Goal: Task Accomplishment & Management: Manage account settings

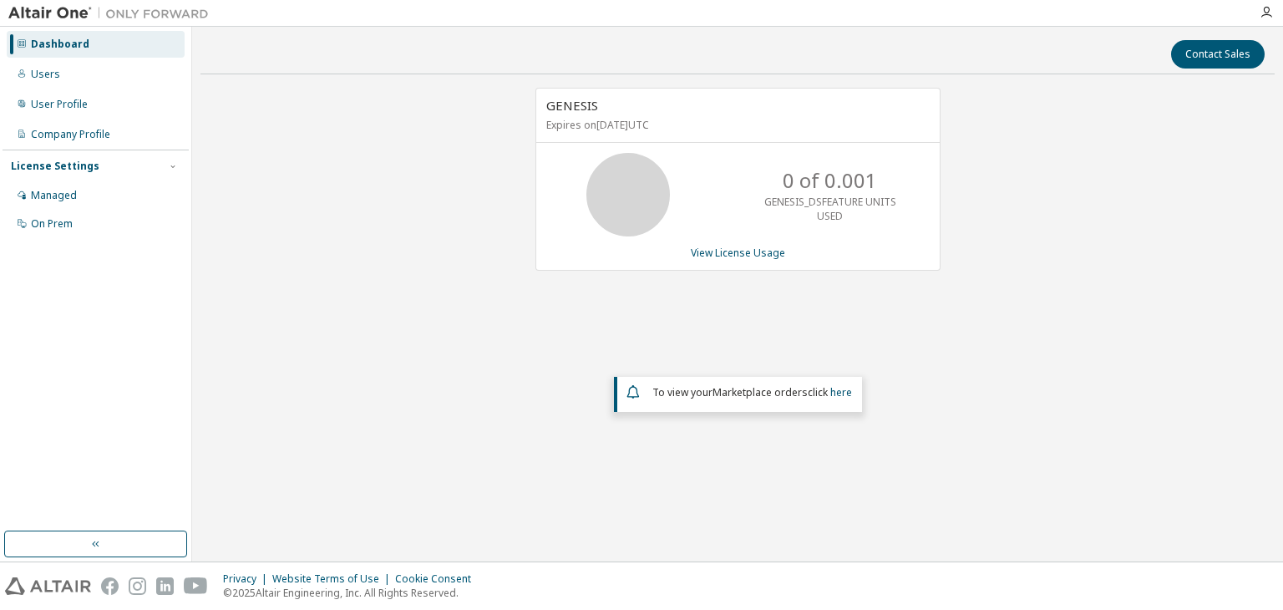
click at [33, 105] on div "User Profile" at bounding box center [59, 104] width 57 height 13
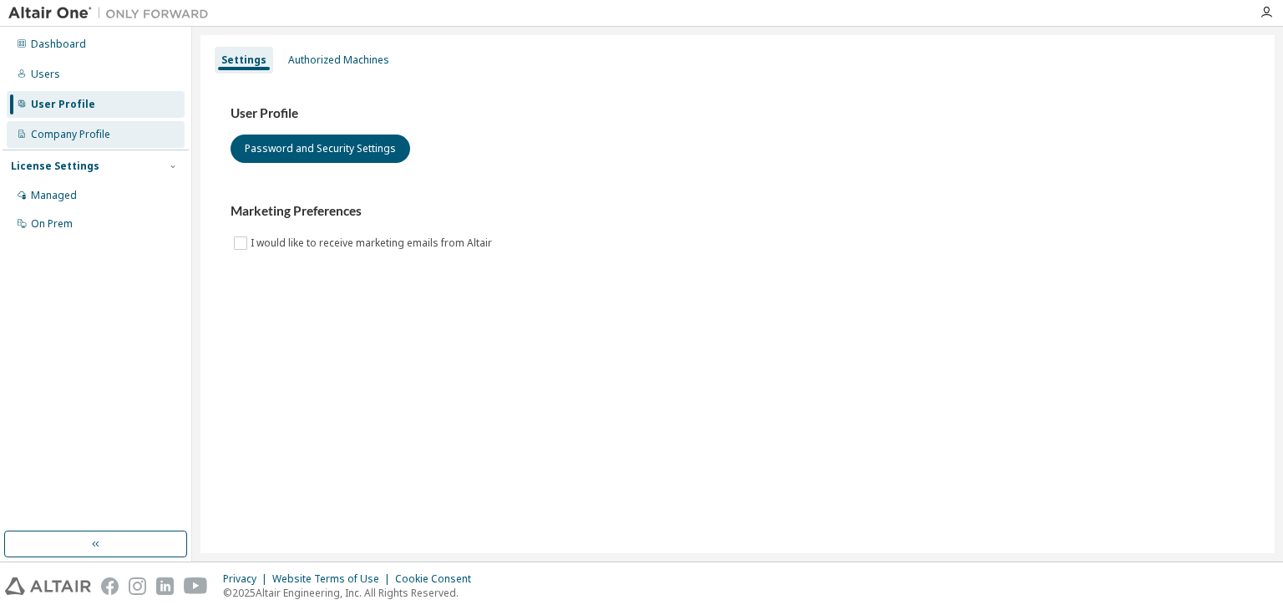
click at [53, 134] on div "Company Profile" at bounding box center [70, 134] width 79 height 13
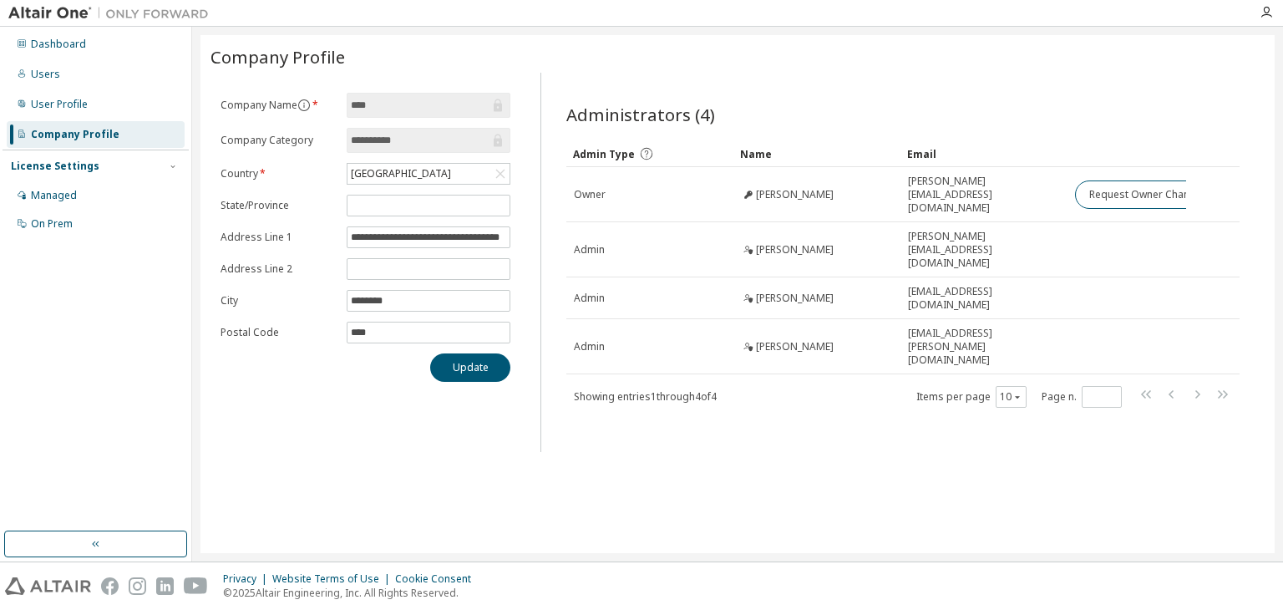
click at [21, 104] on icon at bounding box center [22, 104] width 10 height 10
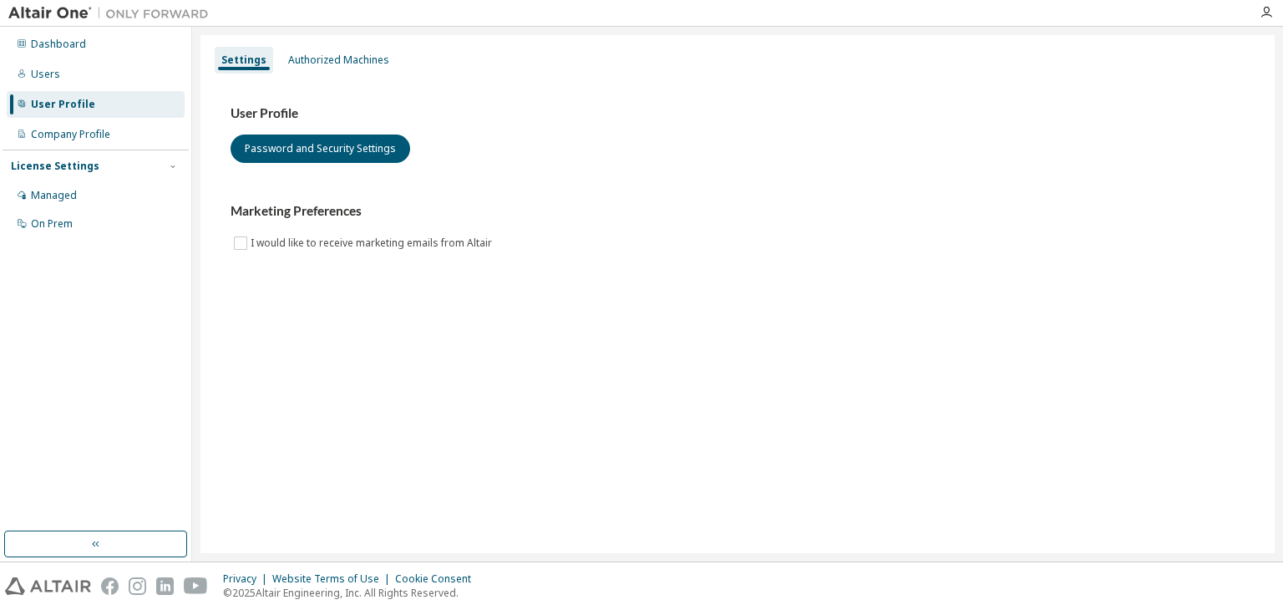
click at [43, 75] on div "Users" at bounding box center [45, 74] width 29 height 13
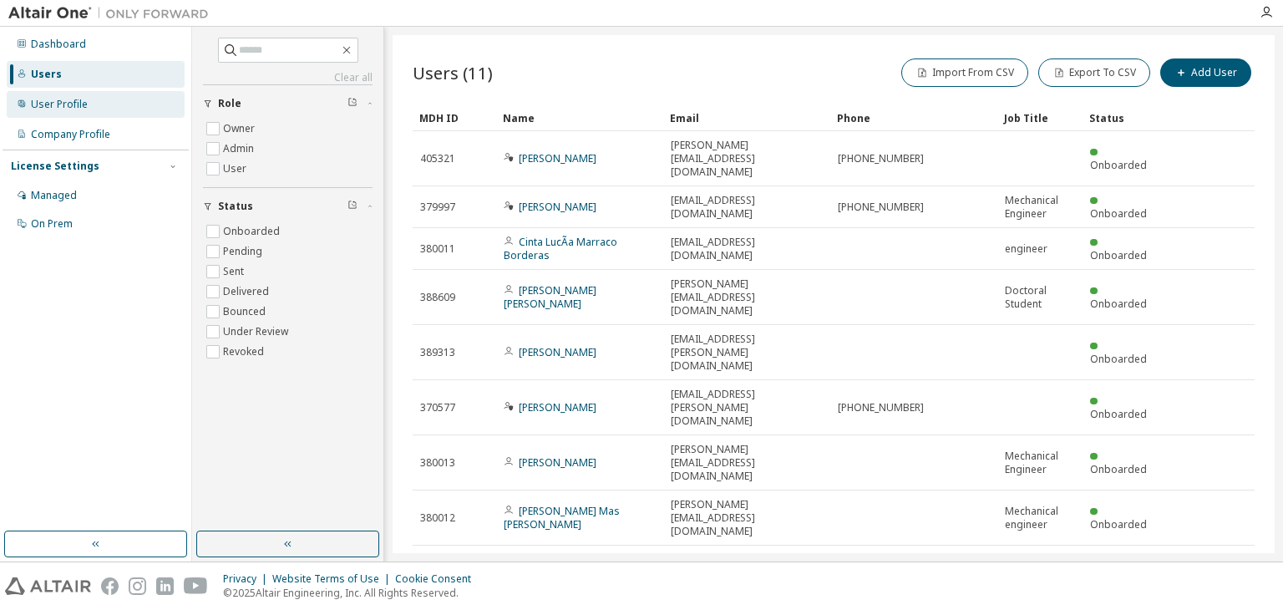
click at [39, 104] on div "User Profile" at bounding box center [59, 104] width 57 height 13
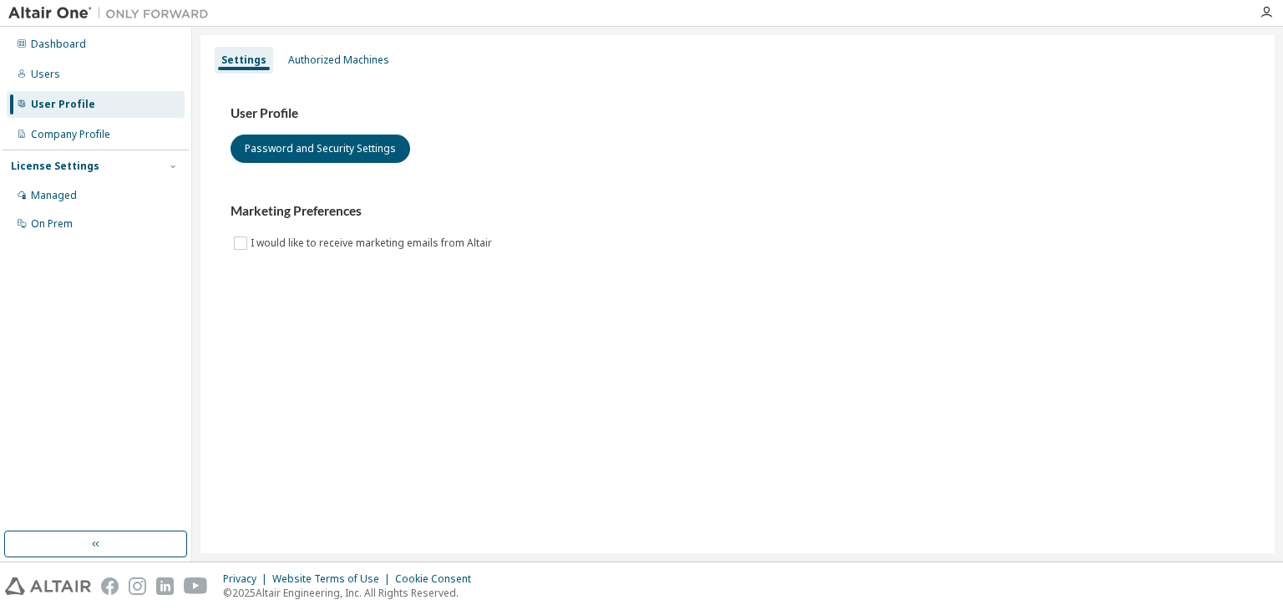
click at [302, 60] on div "Authorized Machines" at bounding box center [338, 59] width 101 height 13
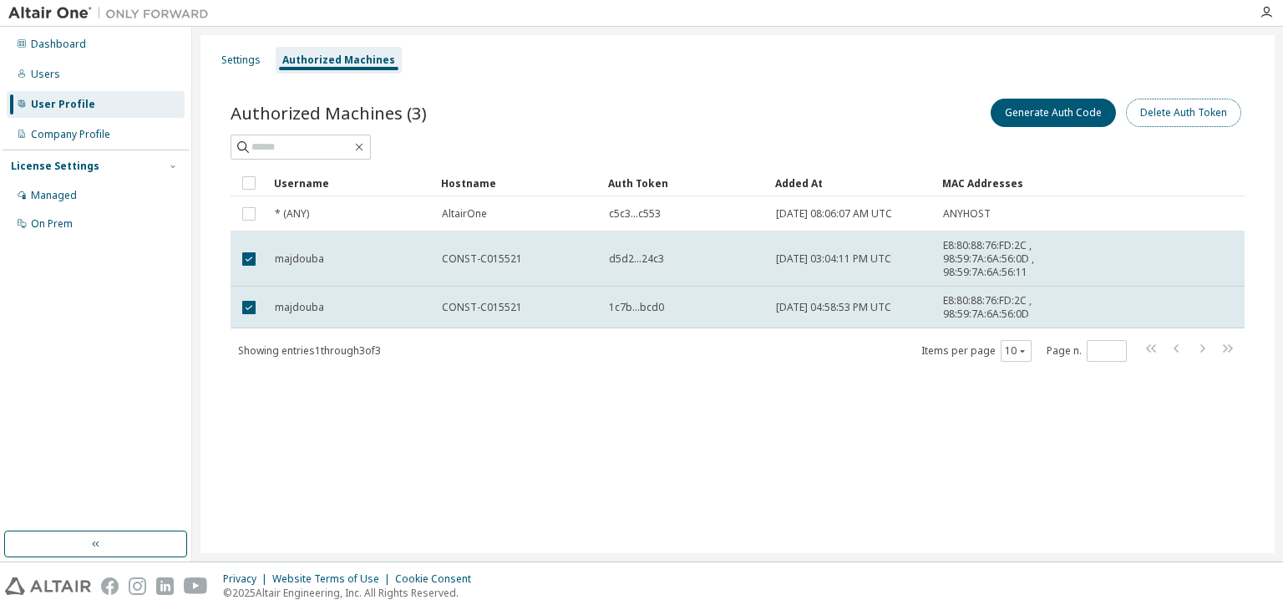
click at [1179, 115] on button "Delete Auth Token" at bounding box center [1183, 113] width 115 height 28
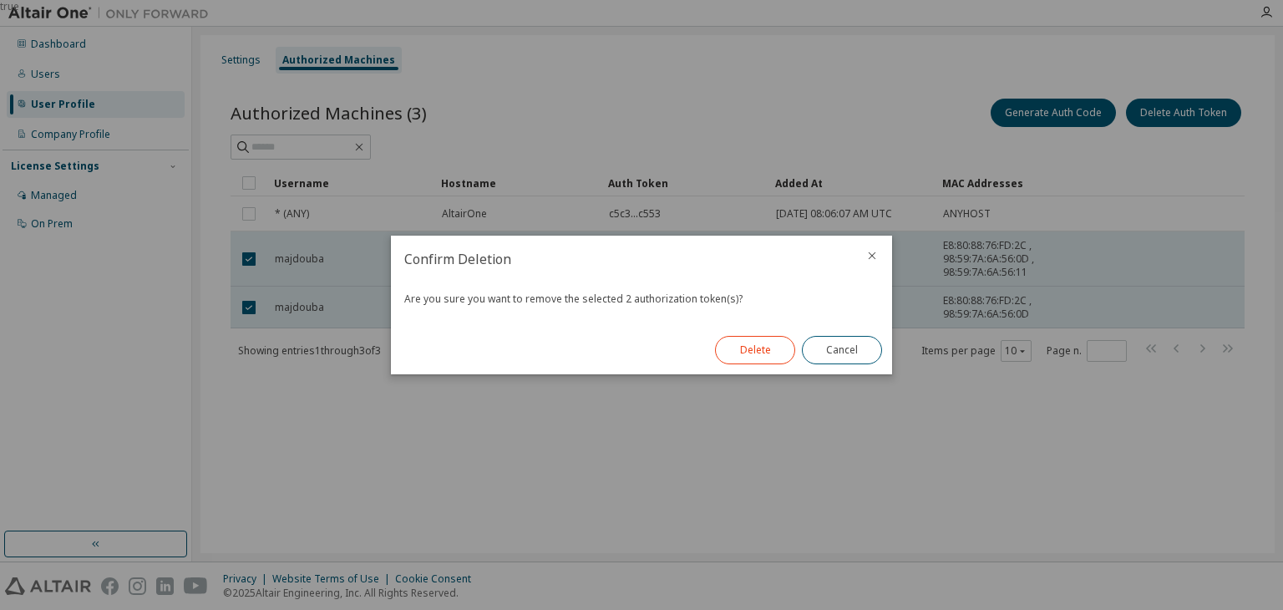
click at [753, 351] on button "Delete" at bounding box center [755, 350] width 80 height 28
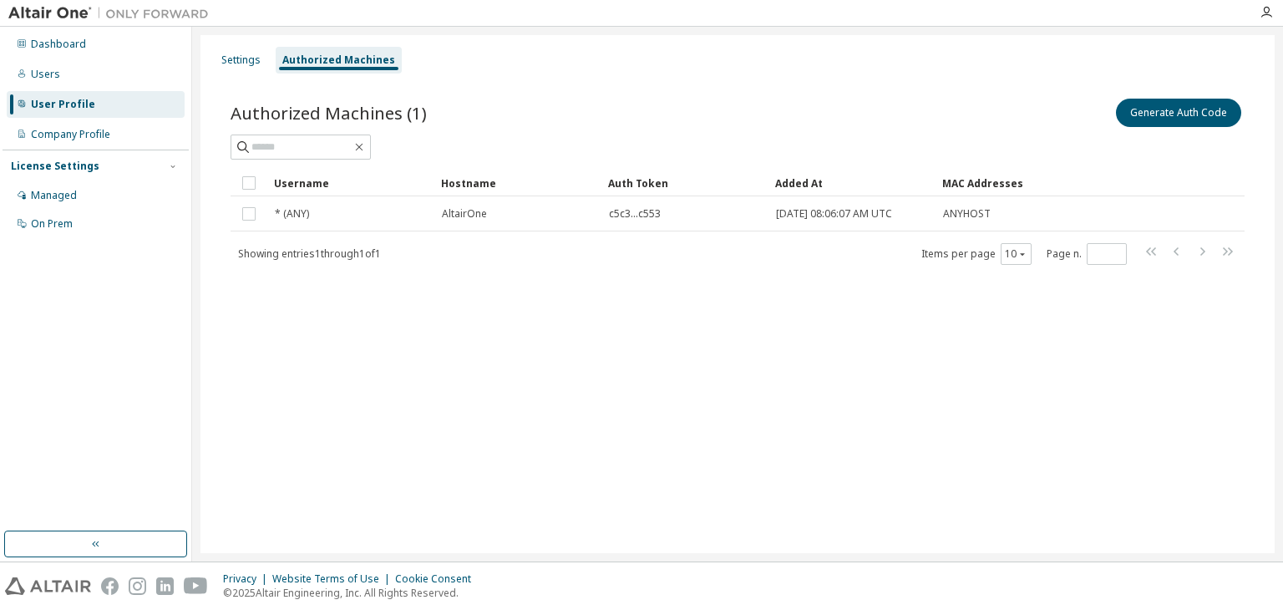
click at [1155, 119] on button "Generate Auth Code" at bounding box center [1178, 113] width 125 height 28
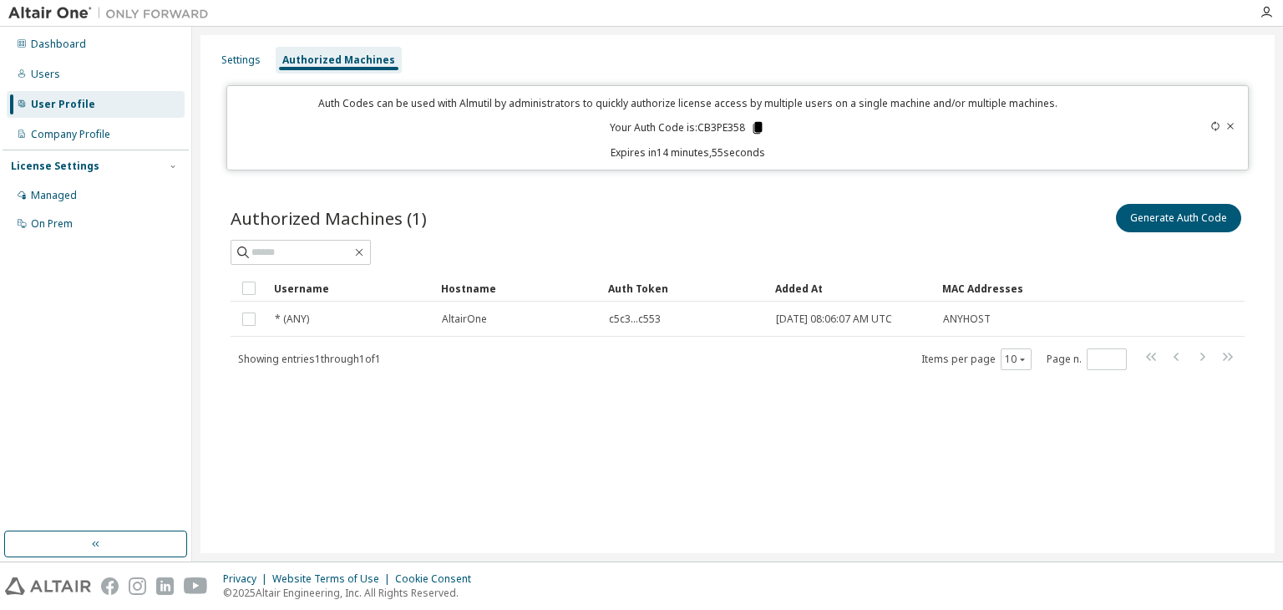
click at [755, 127] on icon at bounding box center [757, 128] width 9 height 12
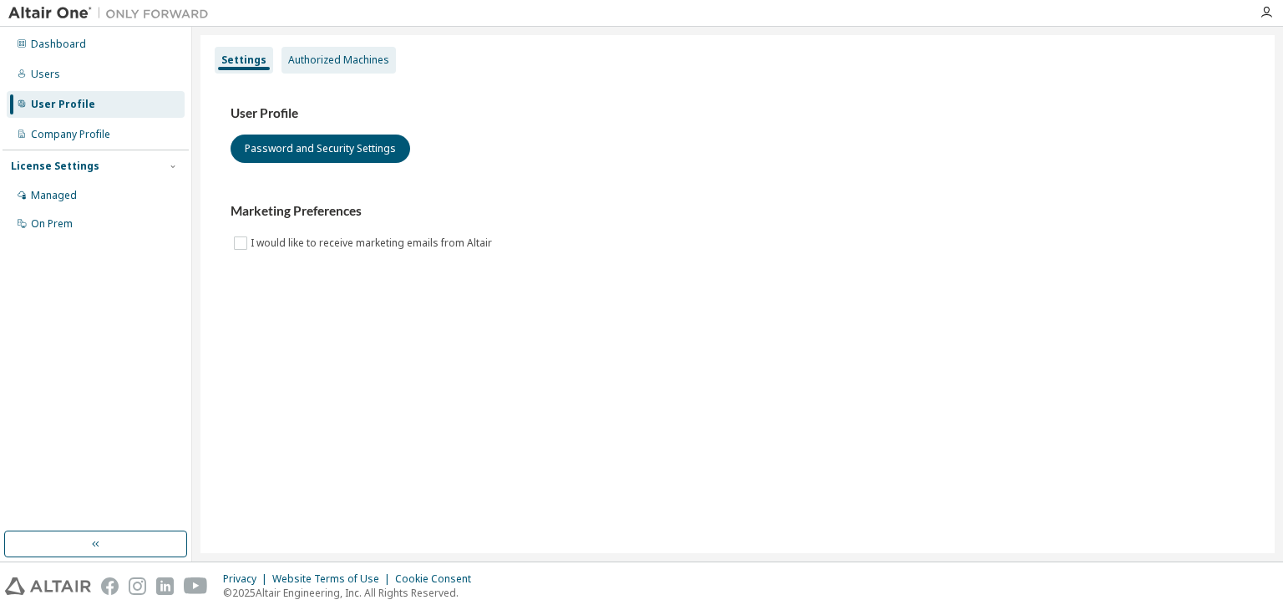
click at [332, 62] on div "Authorized Machines" at bounding box center [338, 59] width 101 height 13
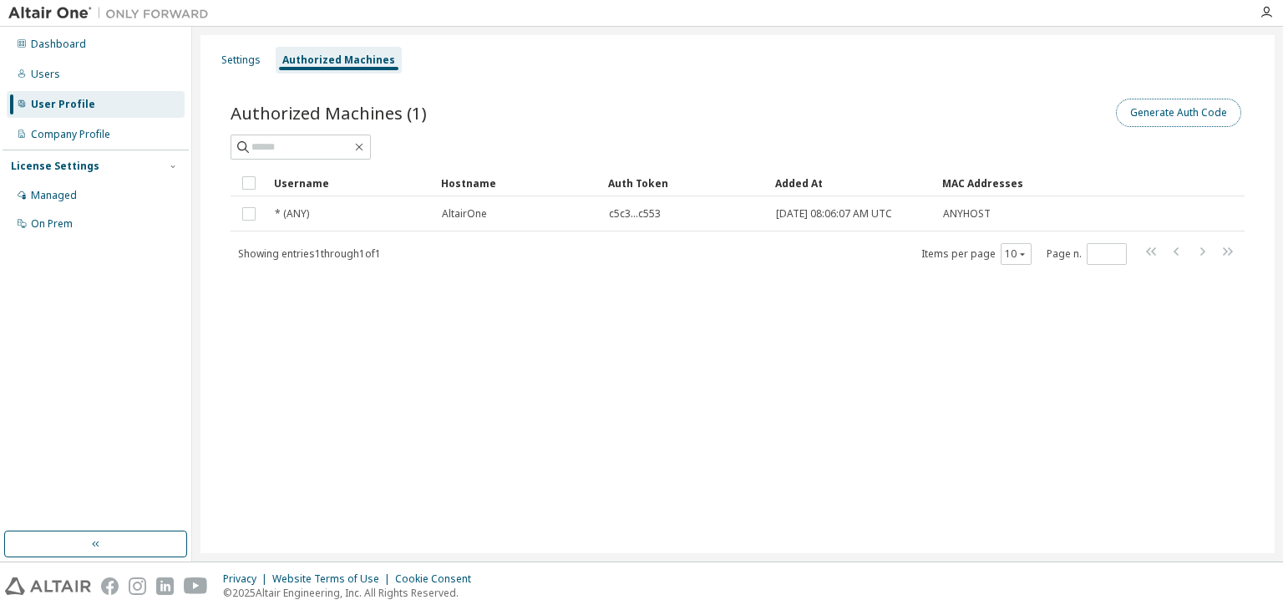
drag, startPoint x: 1134, startPoint y: 121, endPoint x: 1172, endPoint y: 111, distance: 39.7
click at [1172, 111] on button "Generate Auth Code" at bounding box center [1178, 113] width 125 height 28
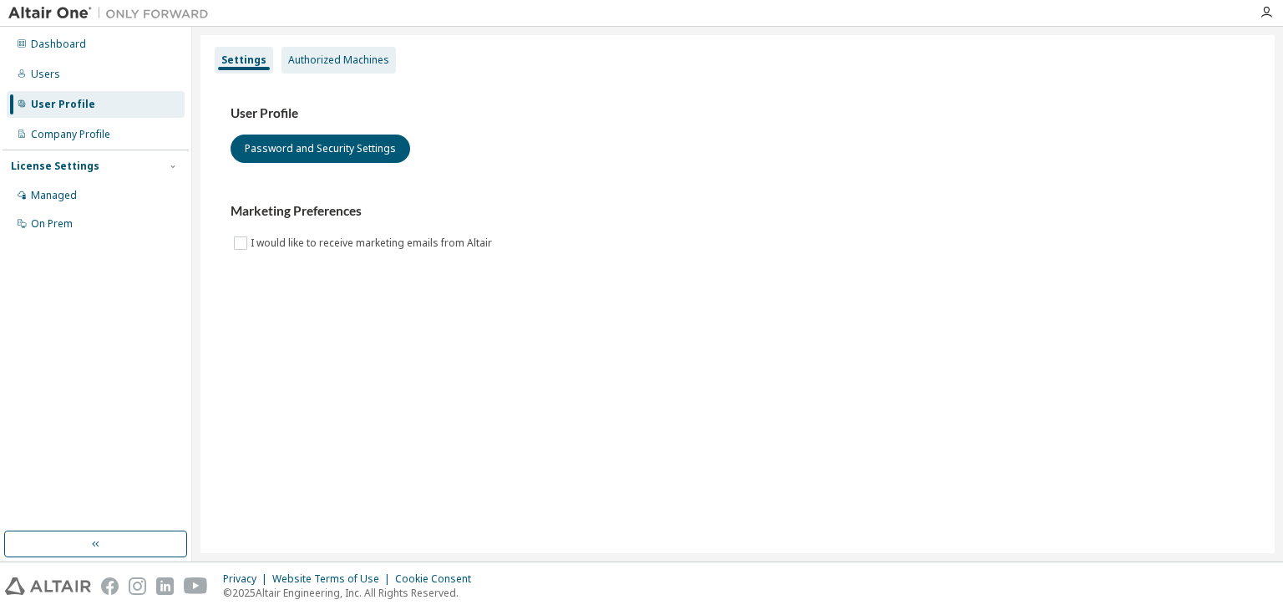
click at [322, 61] on div "Authorized Machines" at bounding box center [338, 59] width 101 height 13
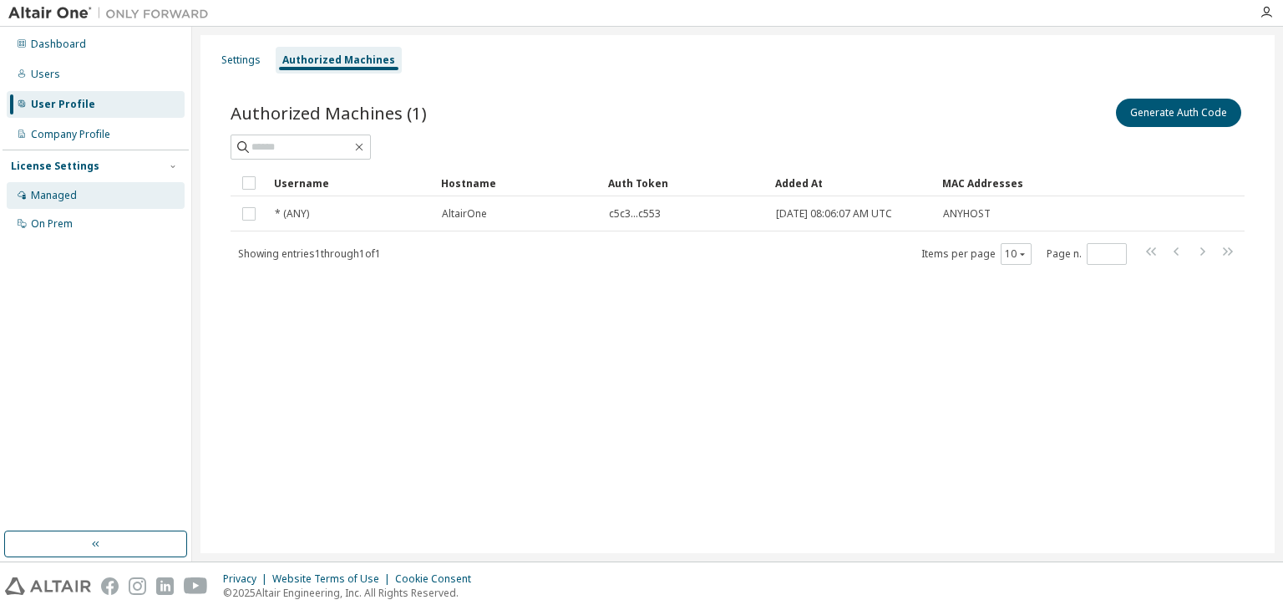
click at [65, 190] on div "Managed" at bounding box center [54, 195] width 46 height 13
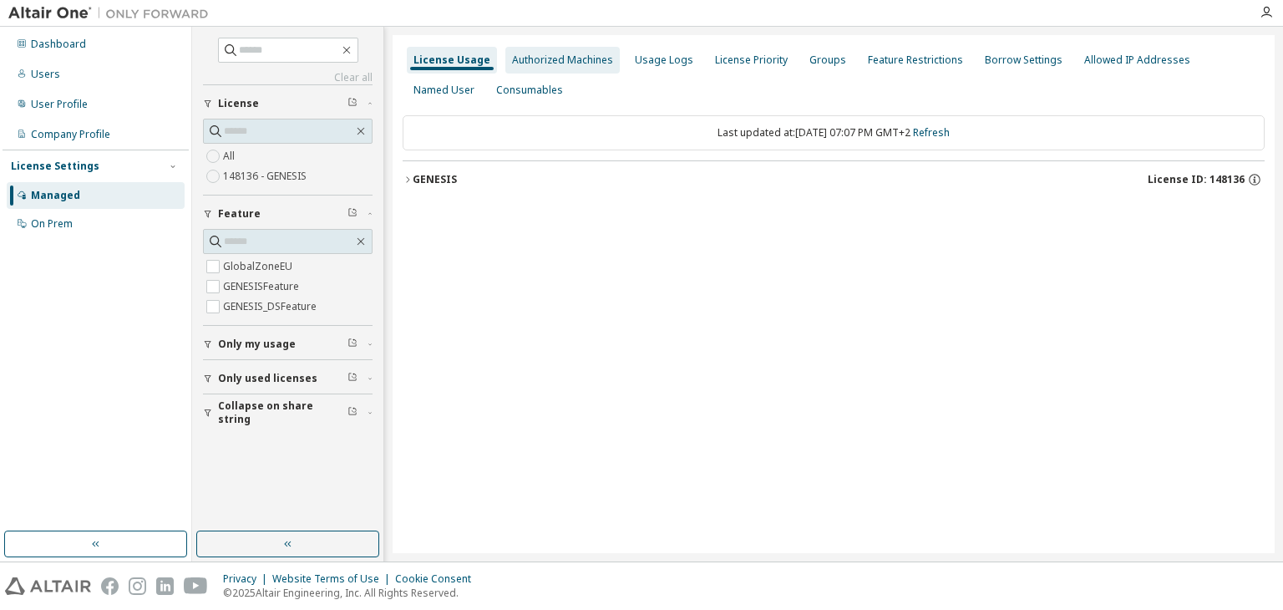
click at [537, 67] on div "Authorized Machines" at bounding box center [562, 60] width 114 height 27
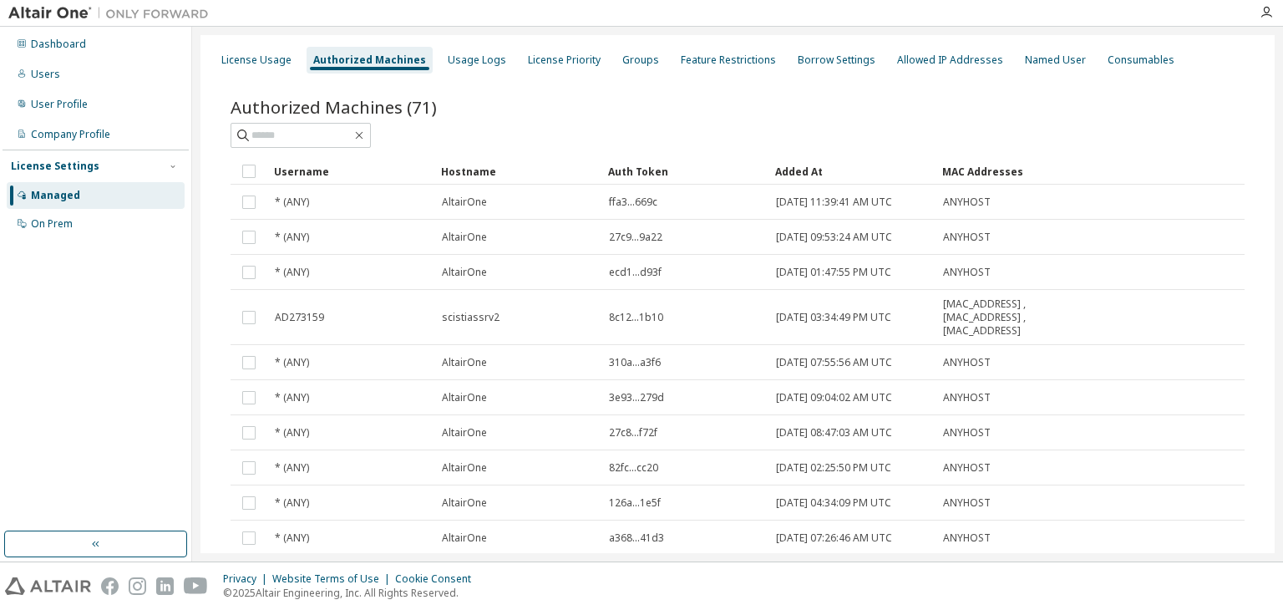
scroll to position [89, 0]
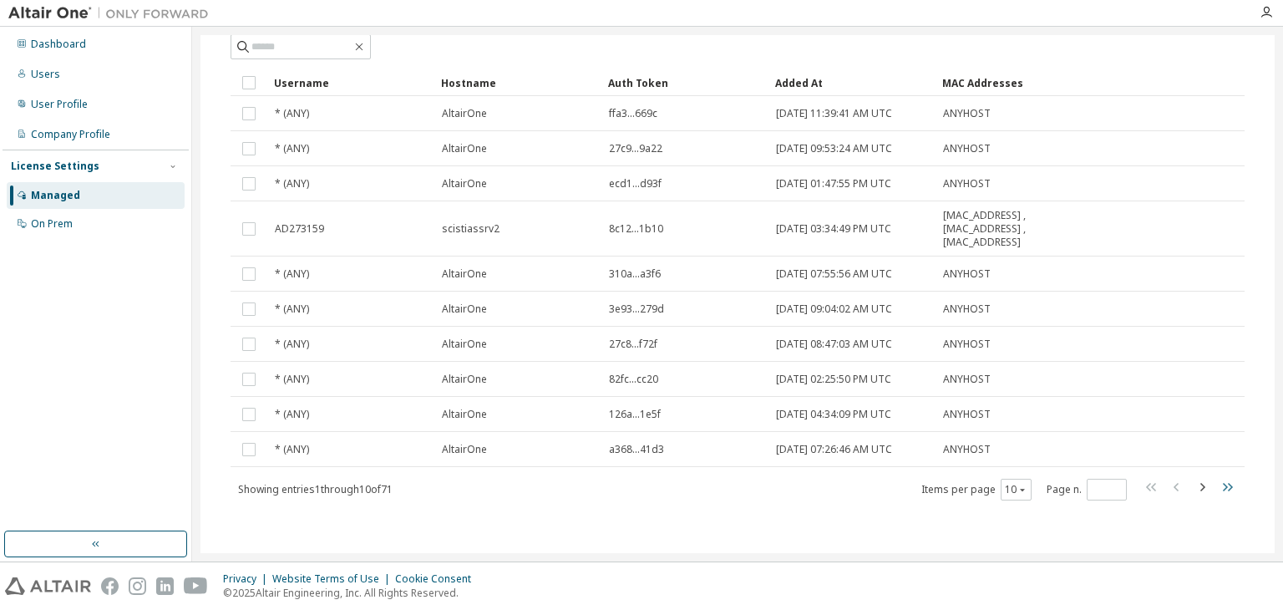
click at [1222, 479] on icon "button" at bounding box center [1227, 487] width 20 height 20
type input "*"
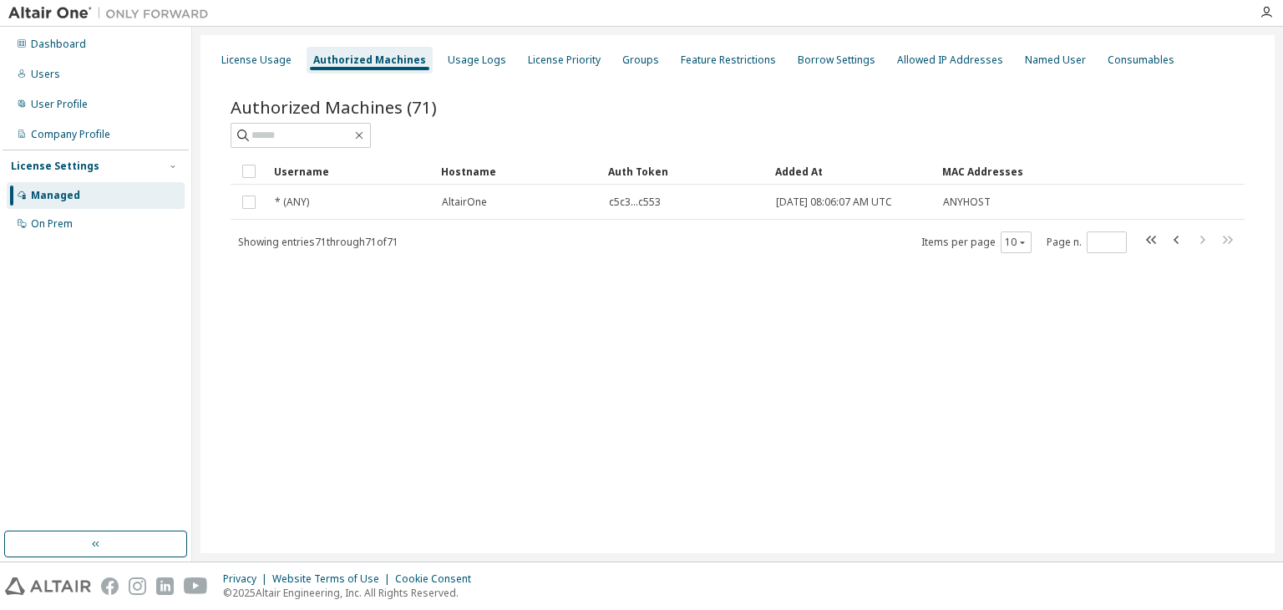
scroll to position [0, 0]
click at [50, 51] on div "Dashboard" at bounding box center [96, 44] width 178 height 27
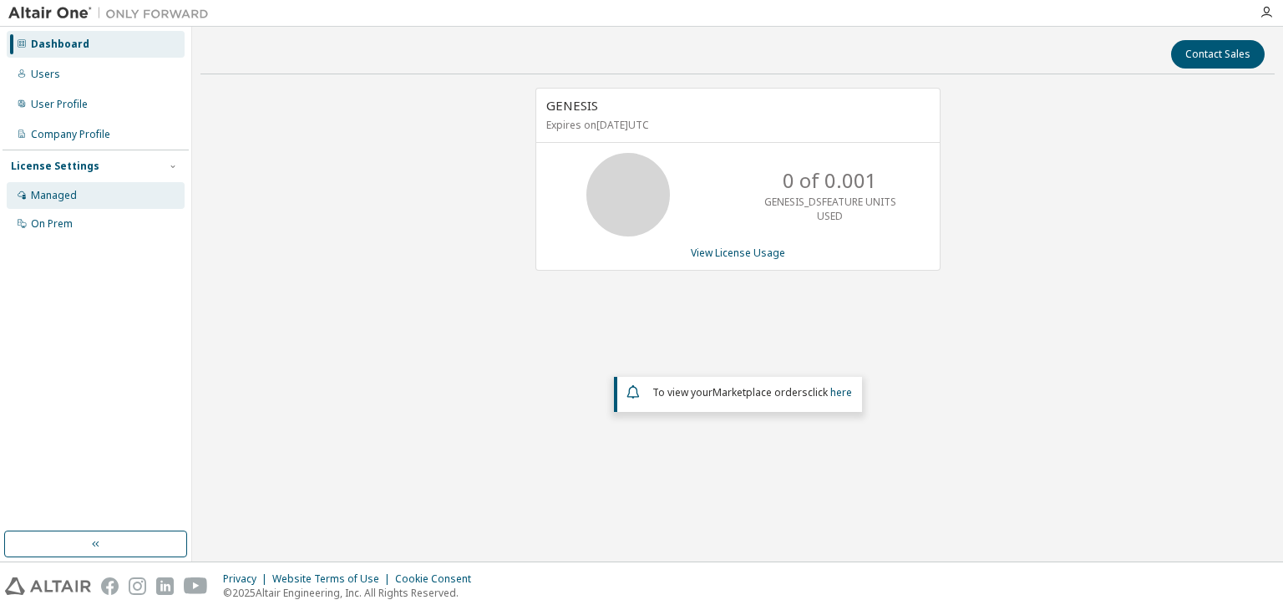
click at [44, 199] on div "Managed" at bounding box center [54, 195] width 46 height 13
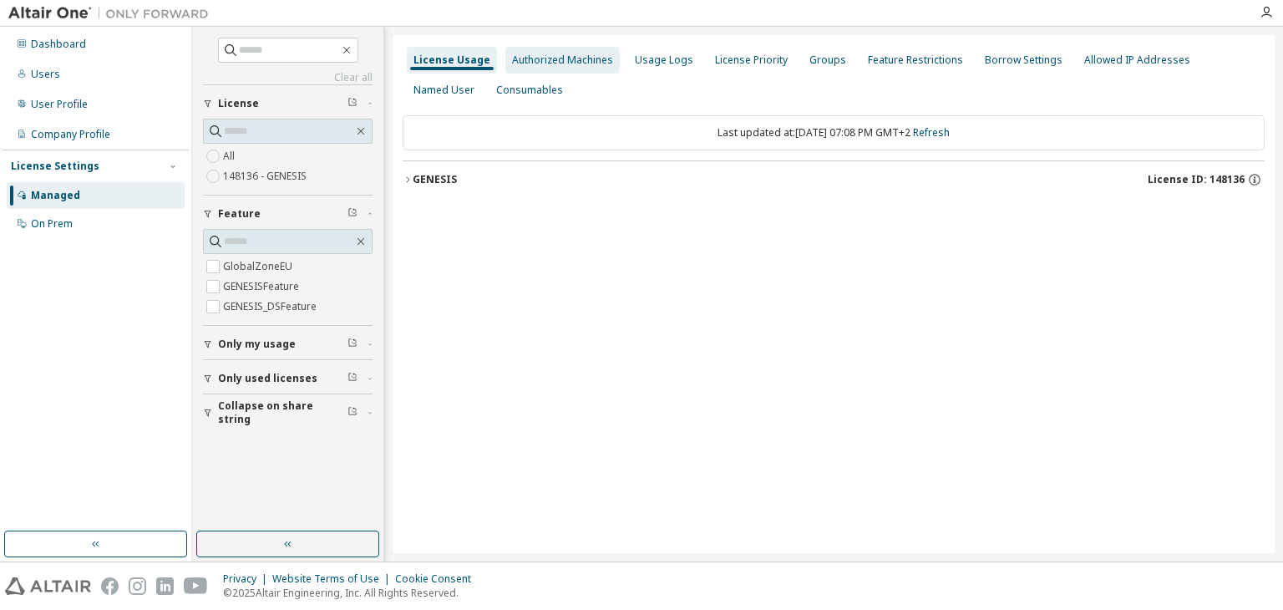
click at [550, 58] on div "Authorized Machines" at bounding box center [562, 59] width 101 height 13
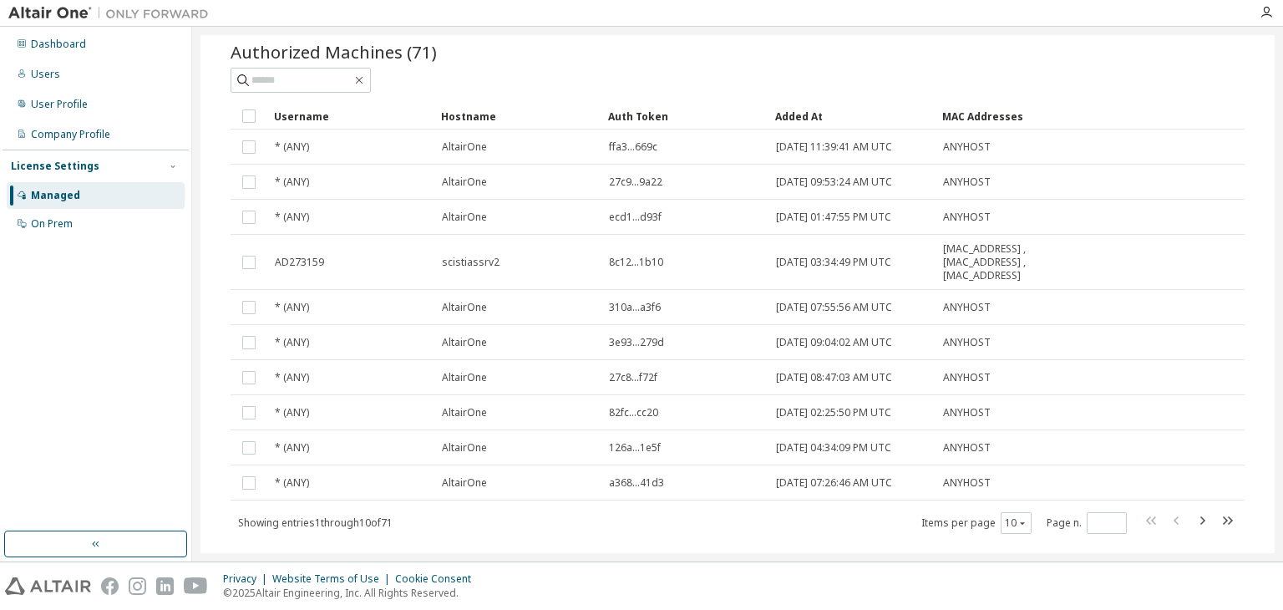
scroll to position [60, 0]
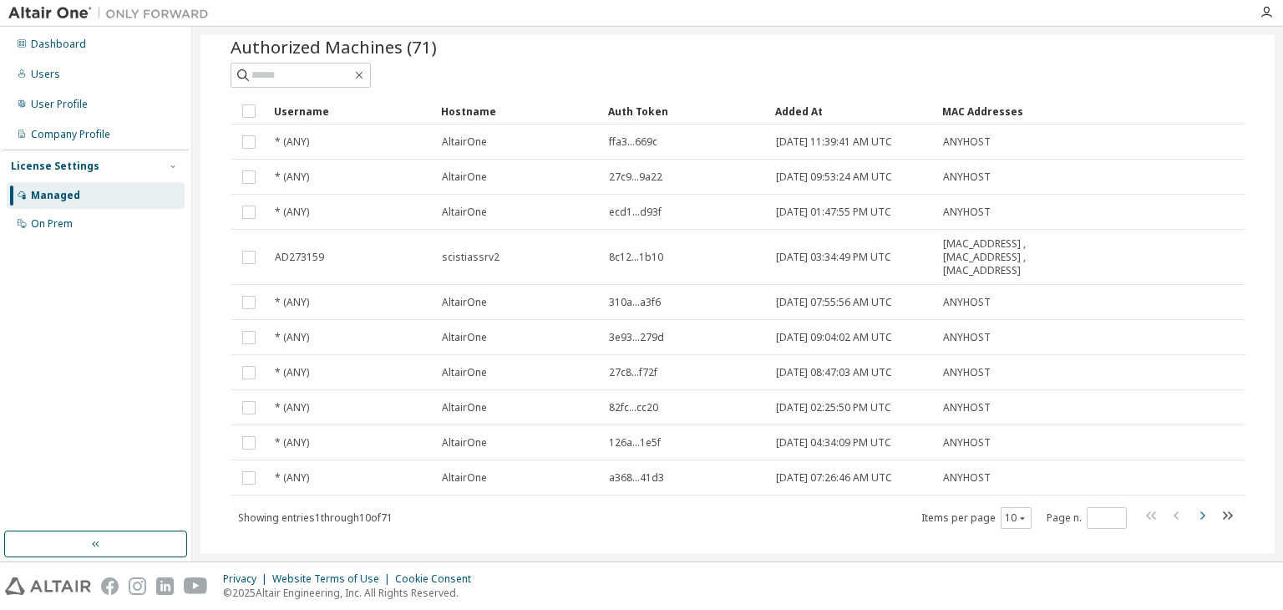
click at [1197, 517] on icon "button" at bounding box center [1202, 515] width 20 height 20
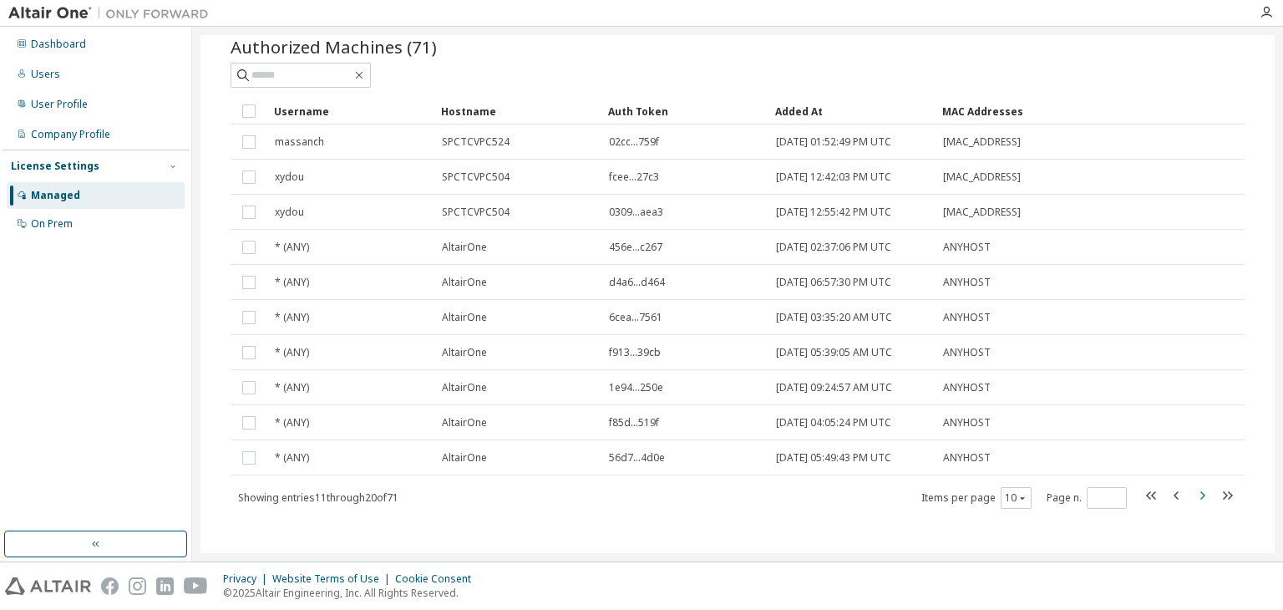
click at [1197, 517] on div "Authorized Machines (71) Clear Load Save Save As Field Operator Value Select fi…" at bounding box center [737, 284] width 1054 height 538
click at [1192, 493] on icon "button" at bounding box center [1202, 495] width 20 height 20
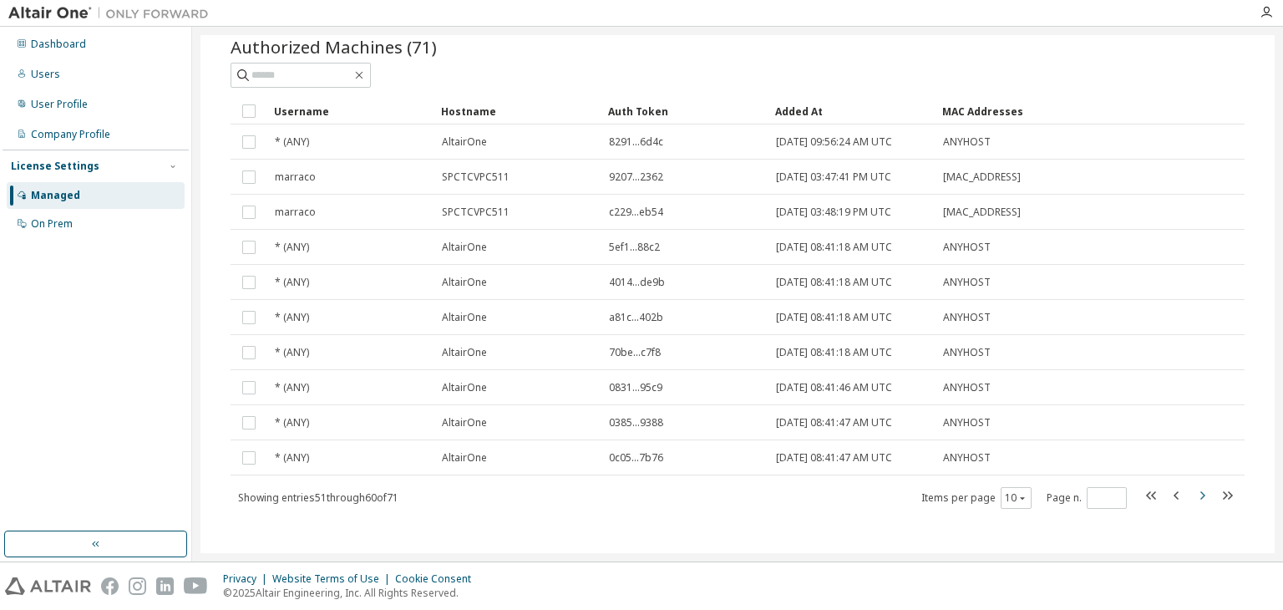
click at [1192, 493] on icon "button" at bounding box center [1202, 495] width 20 height 20
type input "*"
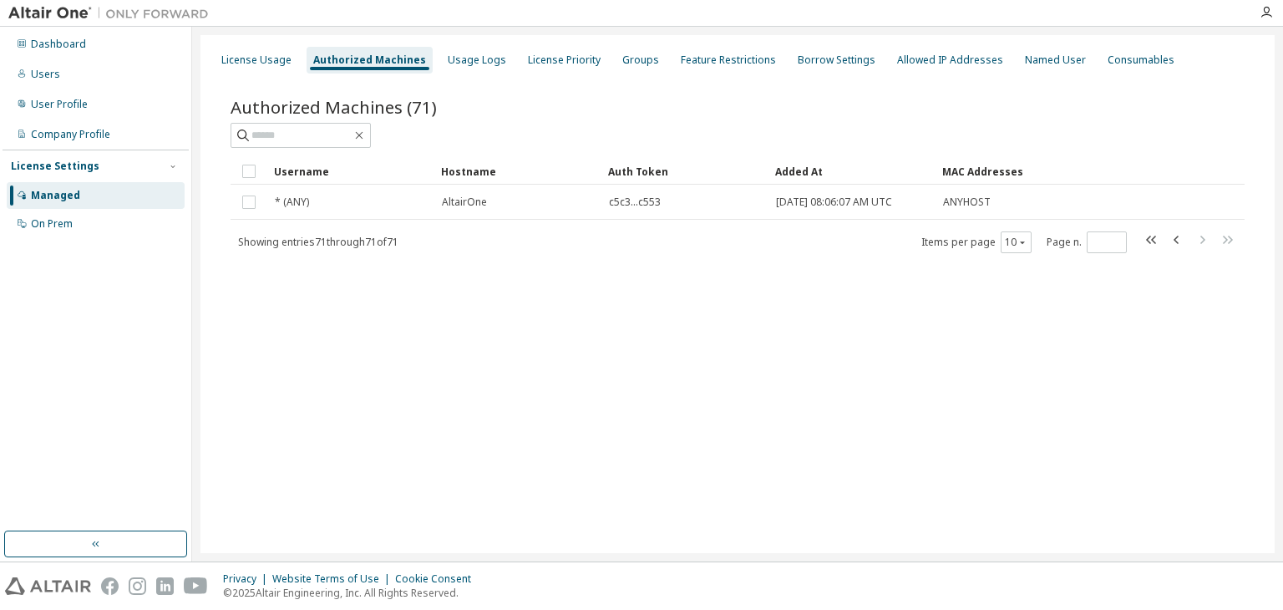
scroll to position [0, 0]
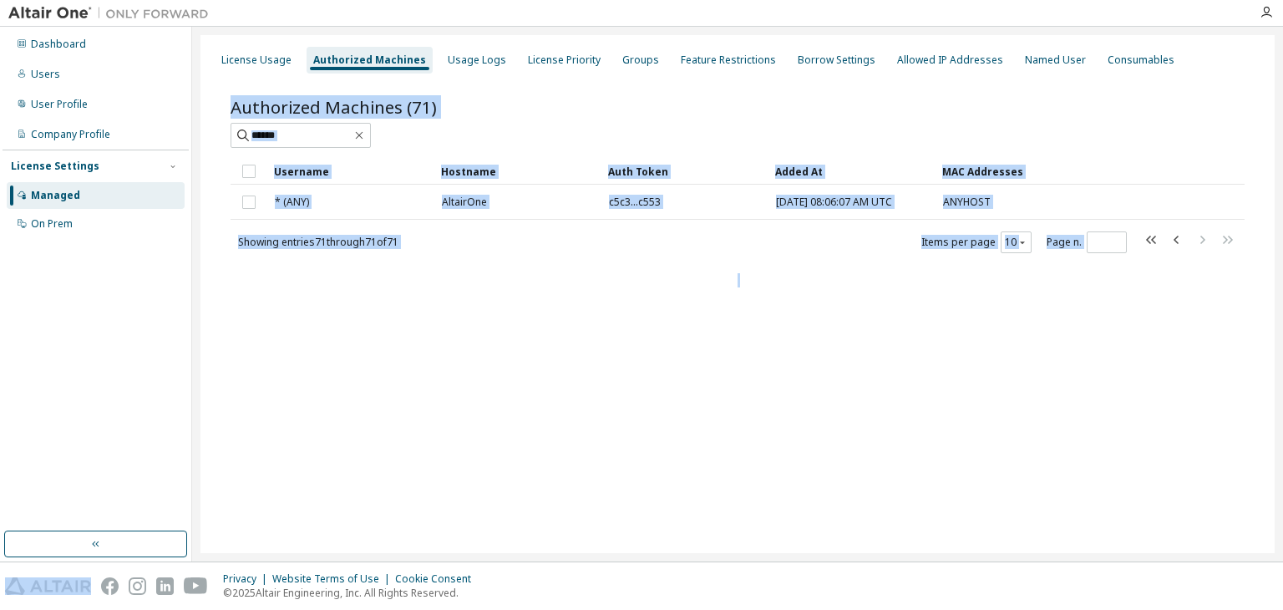
click at [1190, 493] on div "License Usage Authorized Machines Usage Logs License Priority Groups Feature Re…" at bounding box center [737, 294] width 1074 height 518
click at [1050, 445] on div "License Usage Authorized Machines Usage Logs License Priority Groups Feature Re…" at bounding box center [737, 294] width 1074 height 518
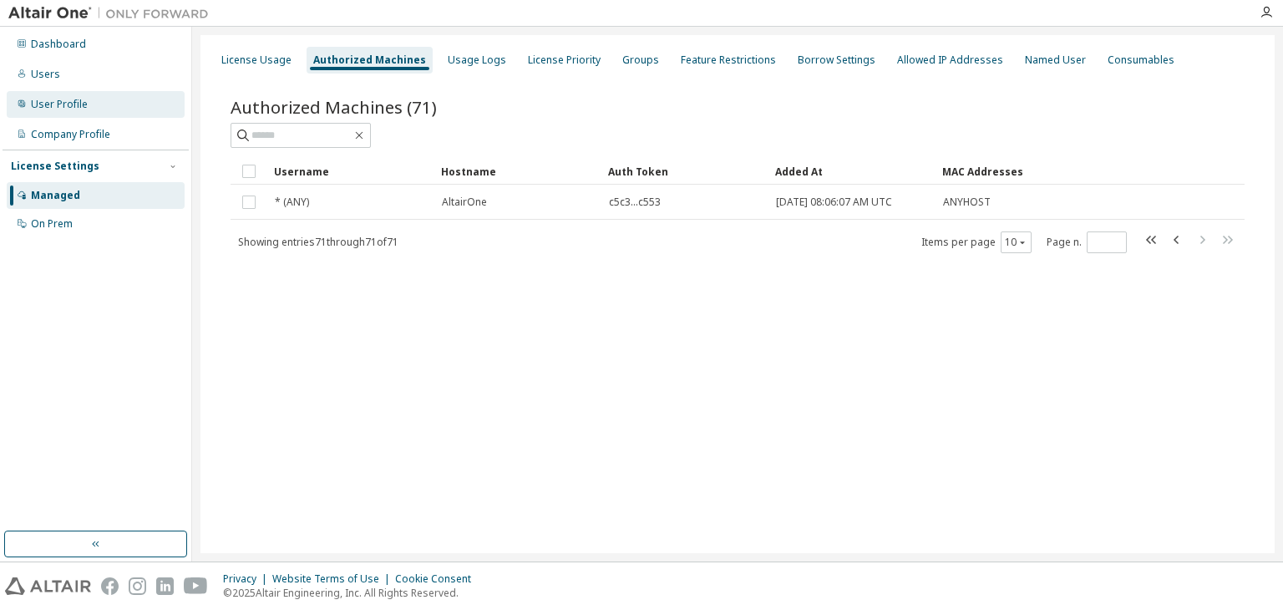
click at [69, 107] on div "User Profile" at bounding box center [59, 104] width 57 height 13
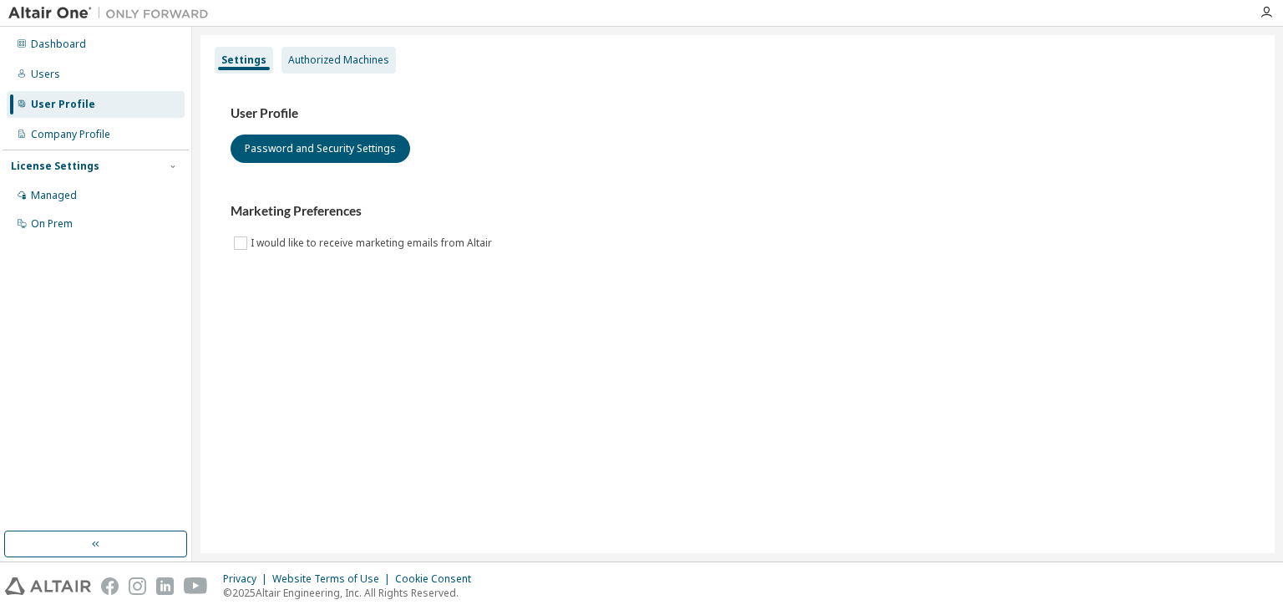
click at [303, 58] on div "Authorized Machines" at bounding box center [338, 59] width 101 height 13
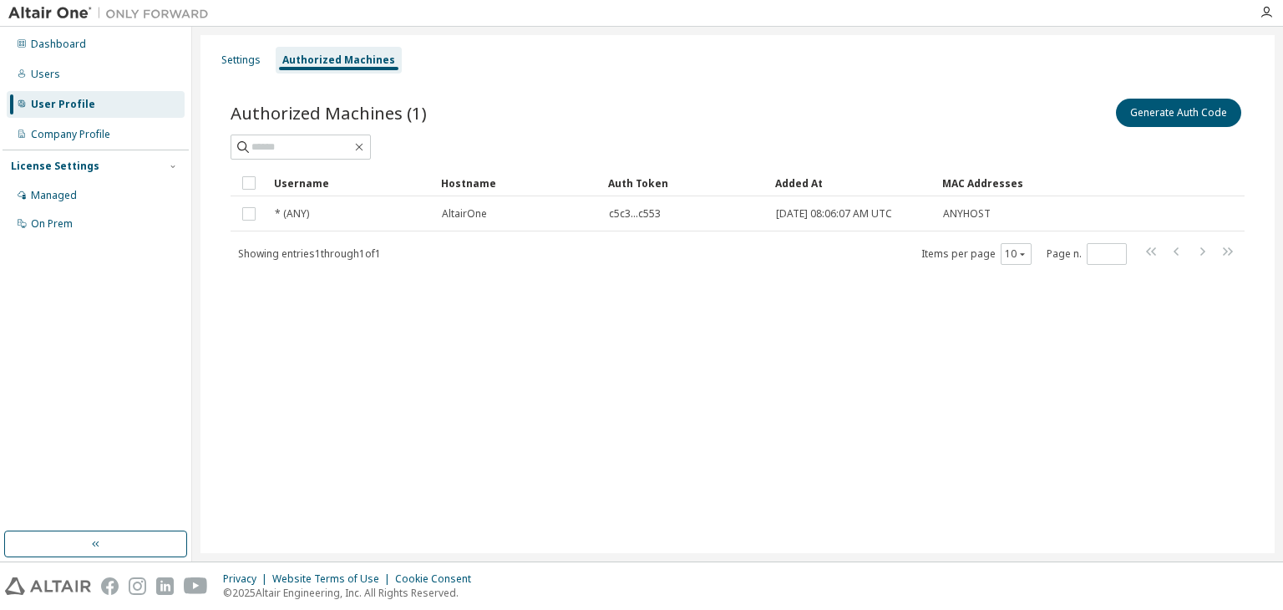
click at [303, 58] on div "Authorized Machines" at bounding box center [338, 59] width 113 height 13
click at [1029, 257] on div "10" at bounding box center [1015, 254] width 31 height 22
click at [113, 74] on div "Users" at bounding box center [96, 74] width 178 height 27
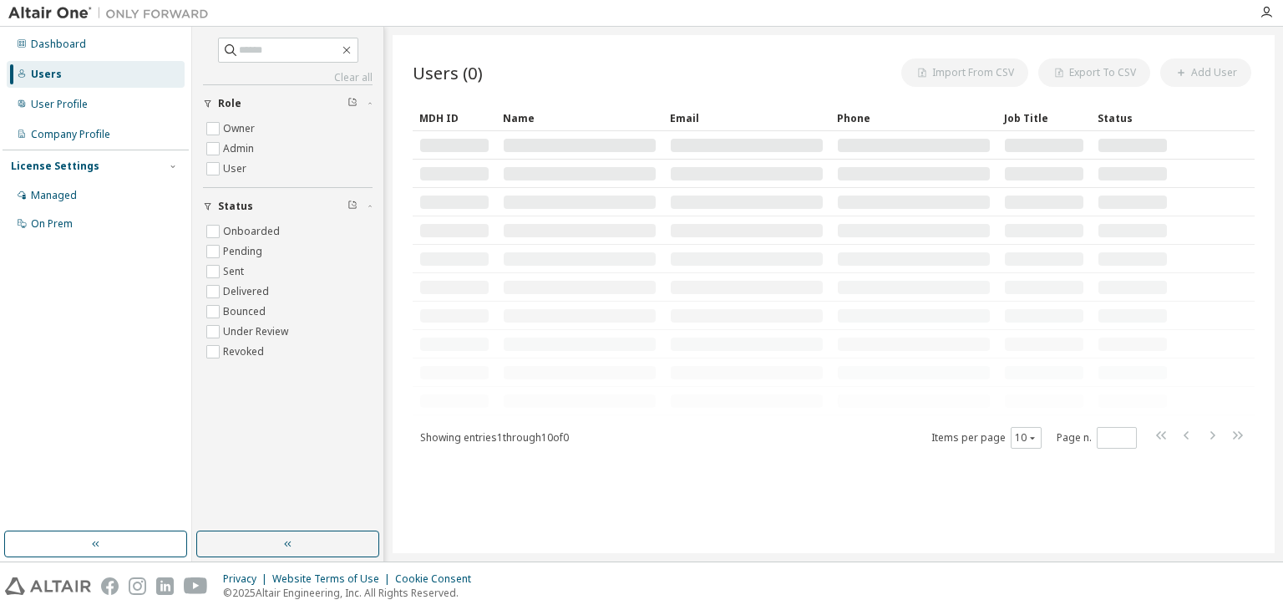
click at [113, 74] on div "Users" at bounding box center [96, 74] width 178 height 27
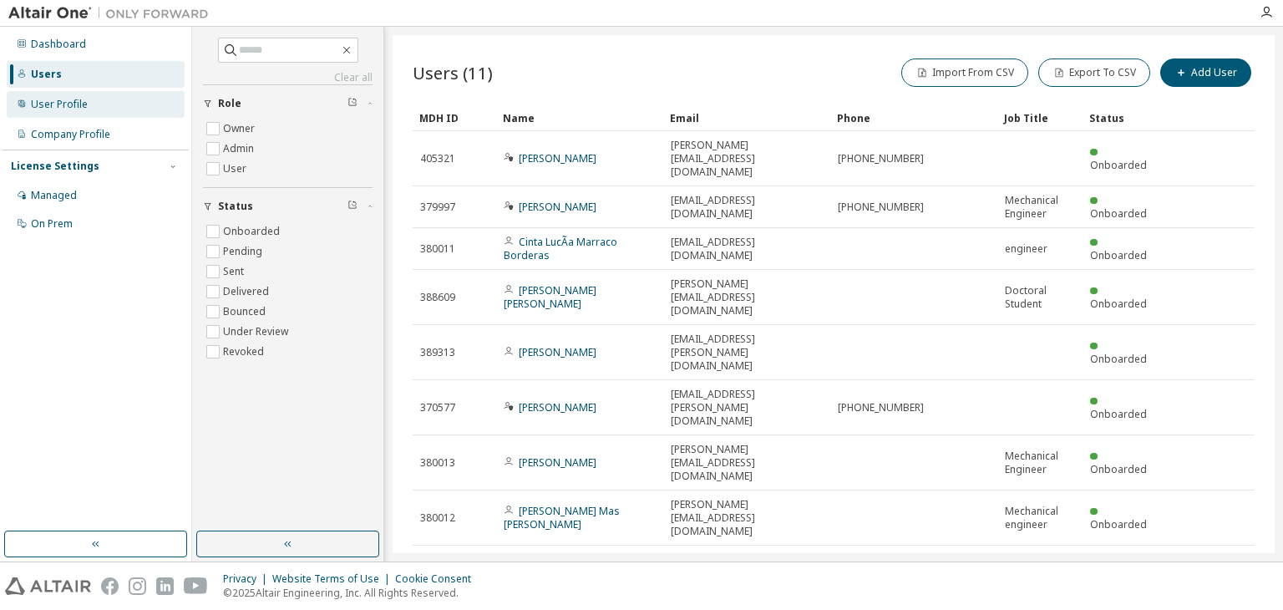
click at [48, 108] on div "User Profile" at bounding box center [59, 104] width 57 height 13
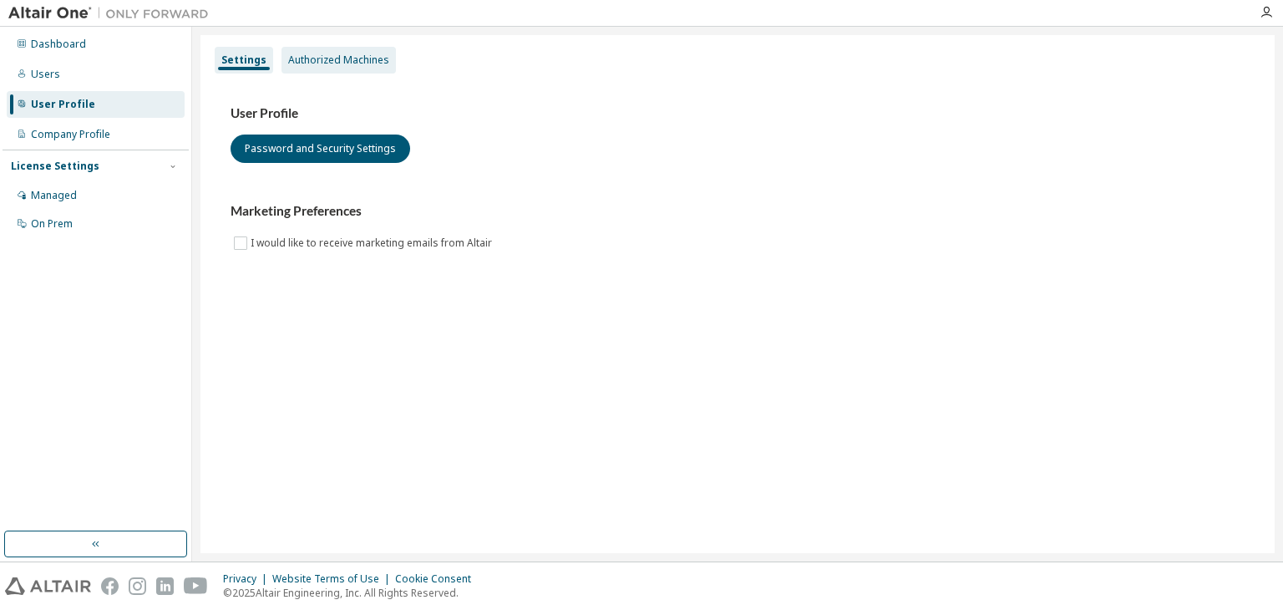
click at [301, 61] on div "Authorized Machines" at bounding box center [338, 59] width 101 height 13
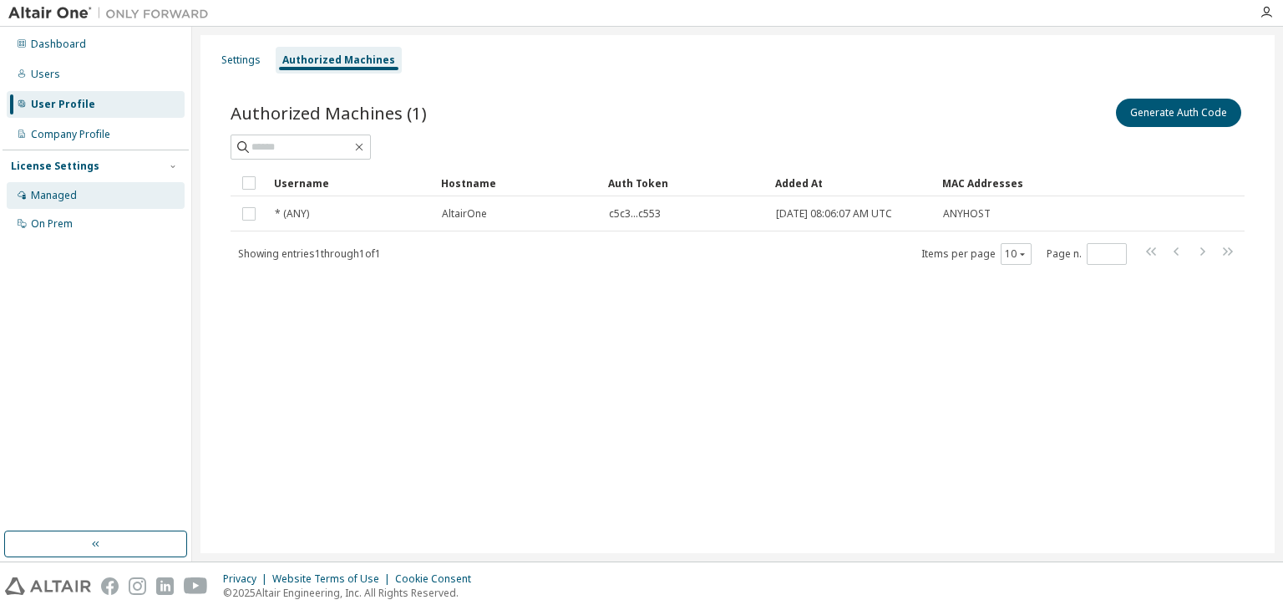
click at [78, 200] on div "Managed" at bounding box center [96, 195] width 178 height 27
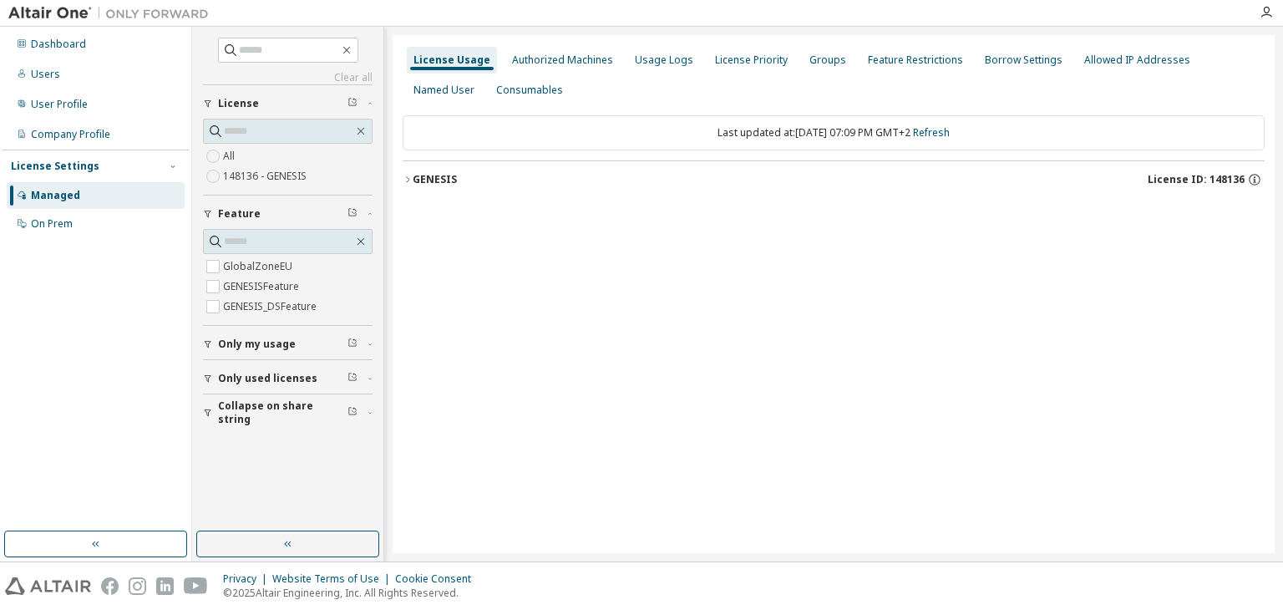
click at [426, 181] on div "GENESIS" at bounding box center [435, 179] width 44 height 13
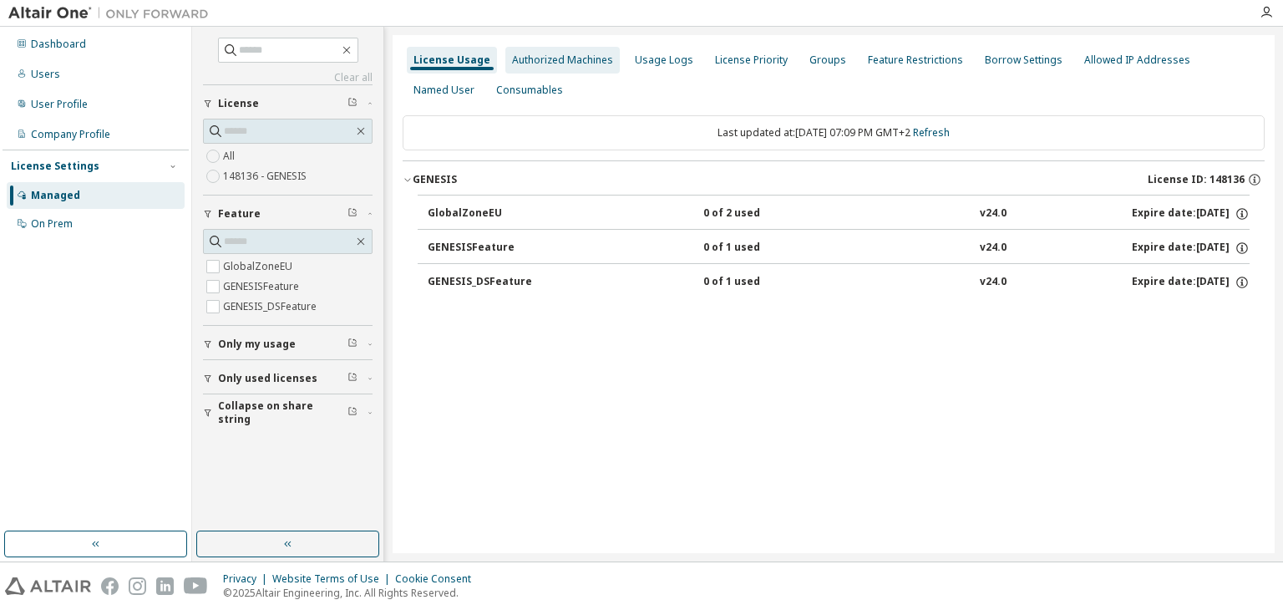
click at [544, 52] on div "Authorized Machines" at bounding box center [562, 60] width 114 height 27
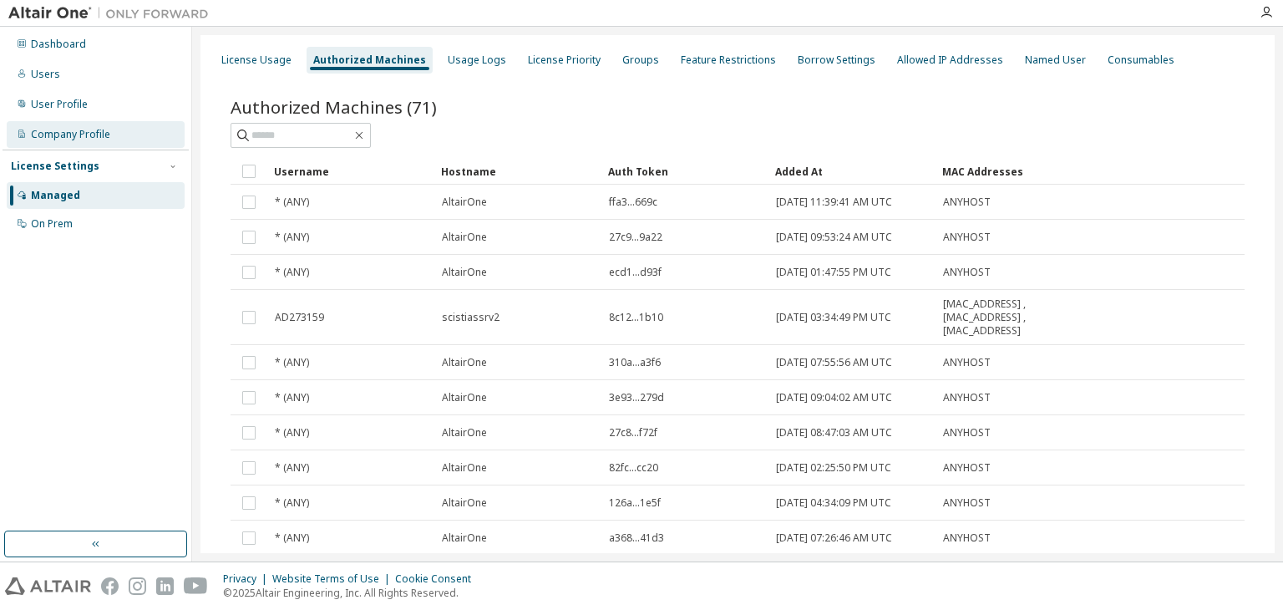
click at [68, 138] on div "Company Profile" at bounding box center [70, 134] width 79 height 13
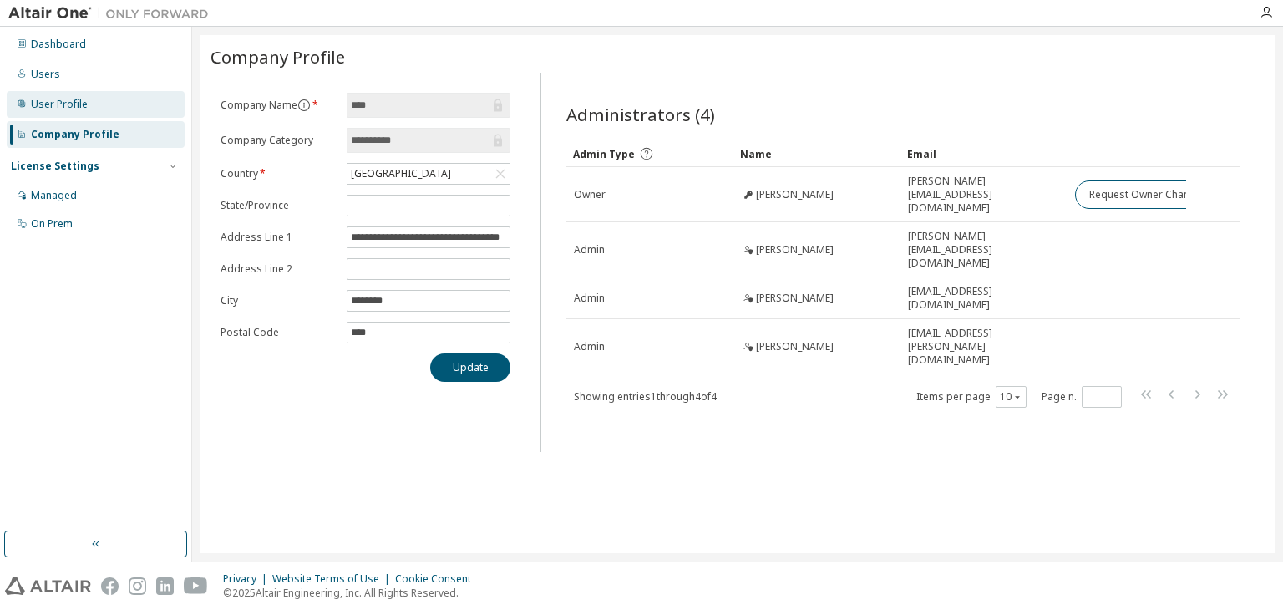
click at [63, 92] on div "User Profile" at bounding box center [96, 104] width 178 height 27
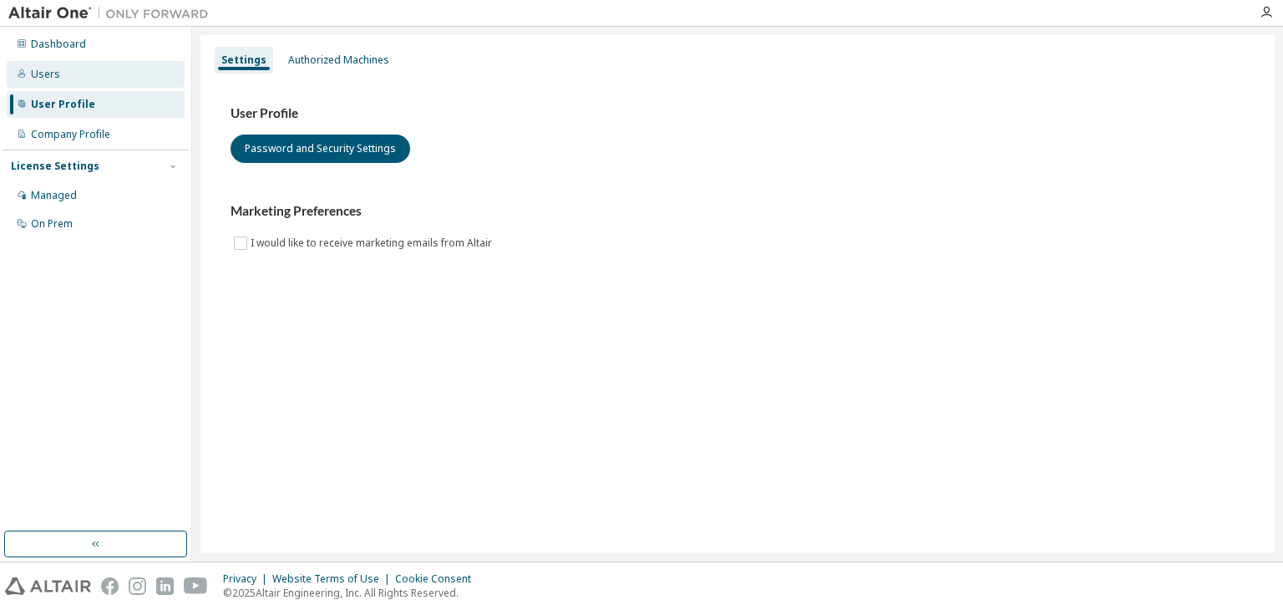
click at [50, 77] on div "Users" at bounding box center [45, 74] width 29 height 13
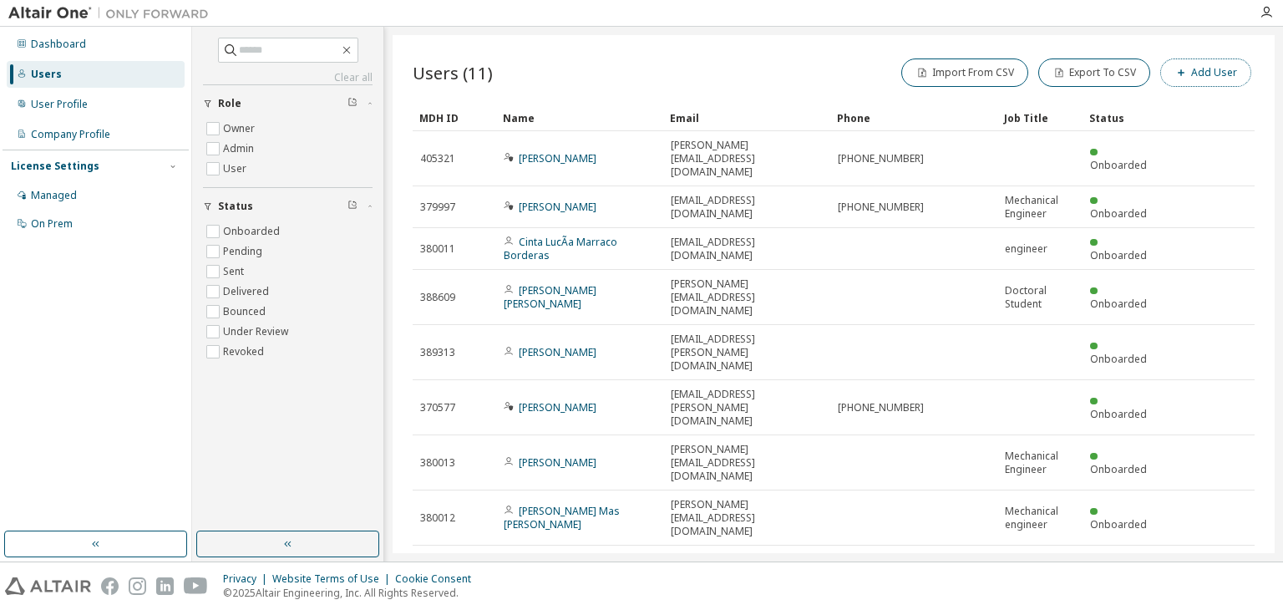
click at [1172, 82] on button "Add User" at bounding box center [1205, 72] width 91 height 28
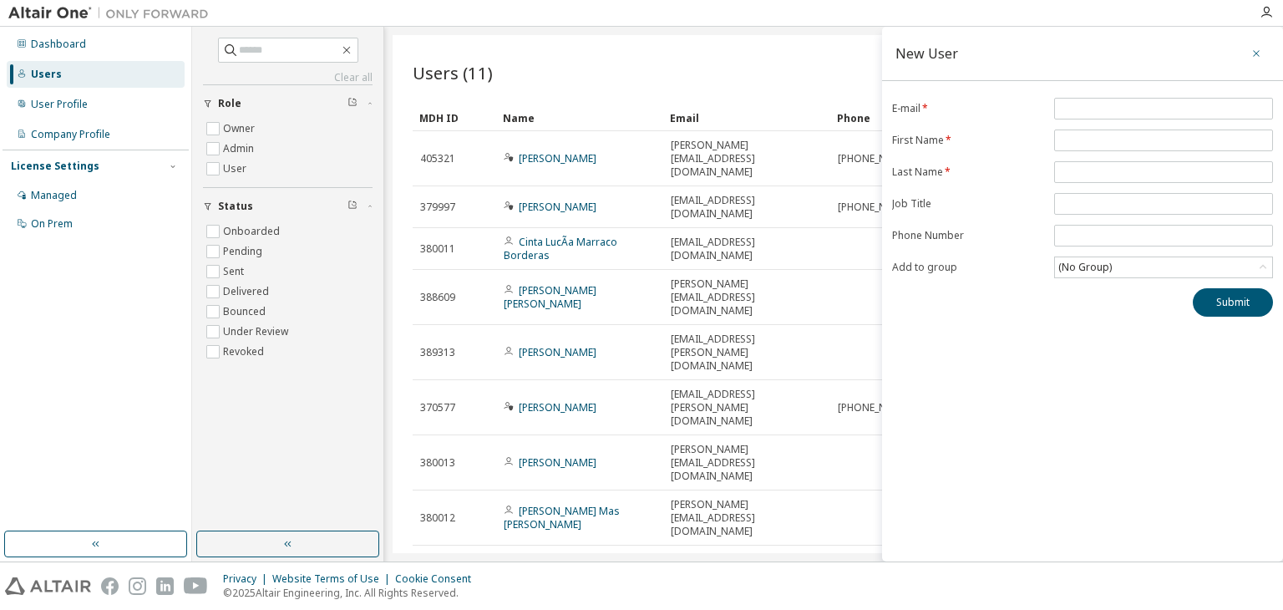
click at [1256, 52] on icon "button" at bounding box center [1256, 53] width 12 height 13
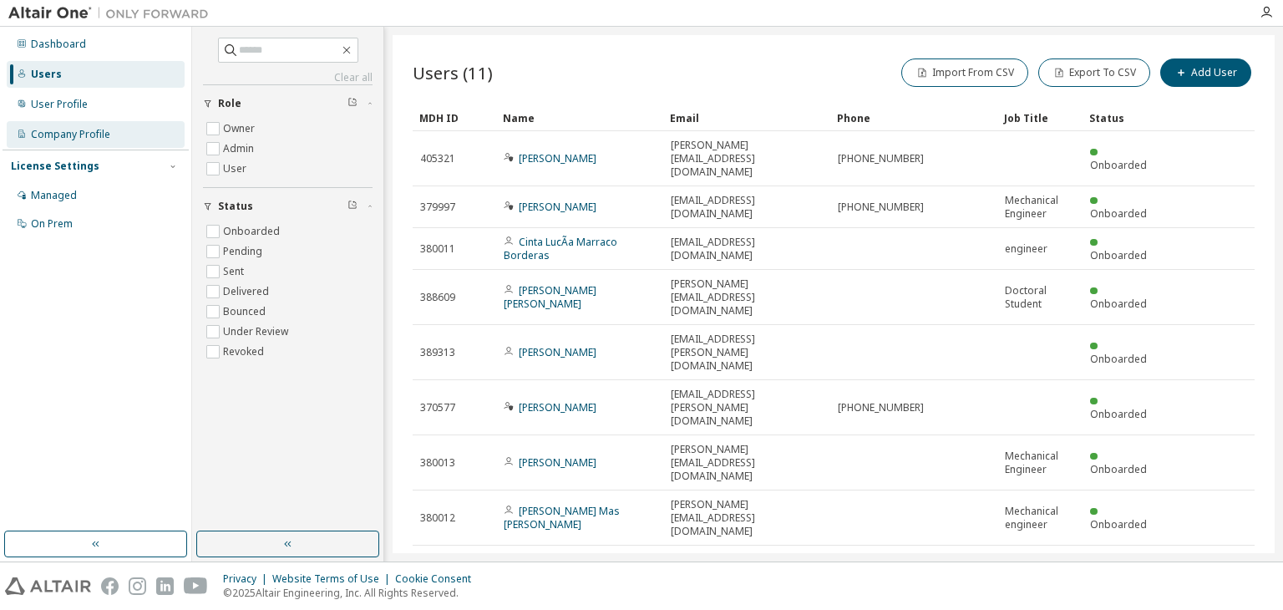
drag, startPoint x: 91, startPoint y: 114, endPoint x: 65, endPoint y: 139, distance: 36.6
click at [65, 139] on div "Company Profile" at bounding box center [70, 134] width 79 height 13
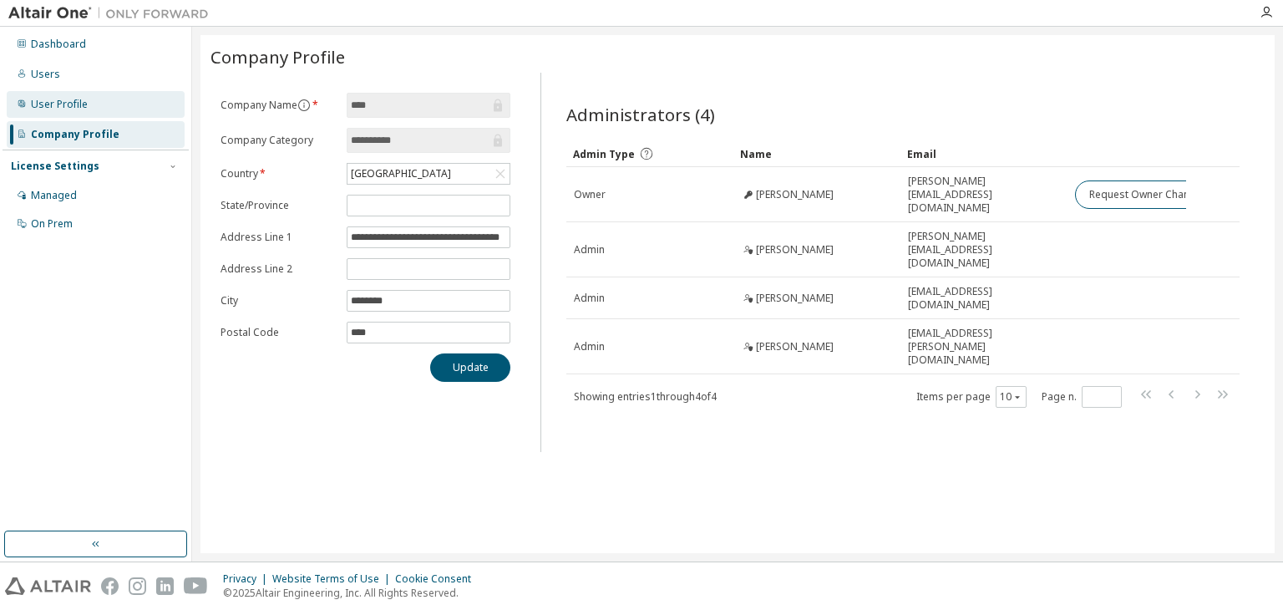
click at [62, 109] on div "User Profile" at bounding box center [59, 104] width 57 height 13
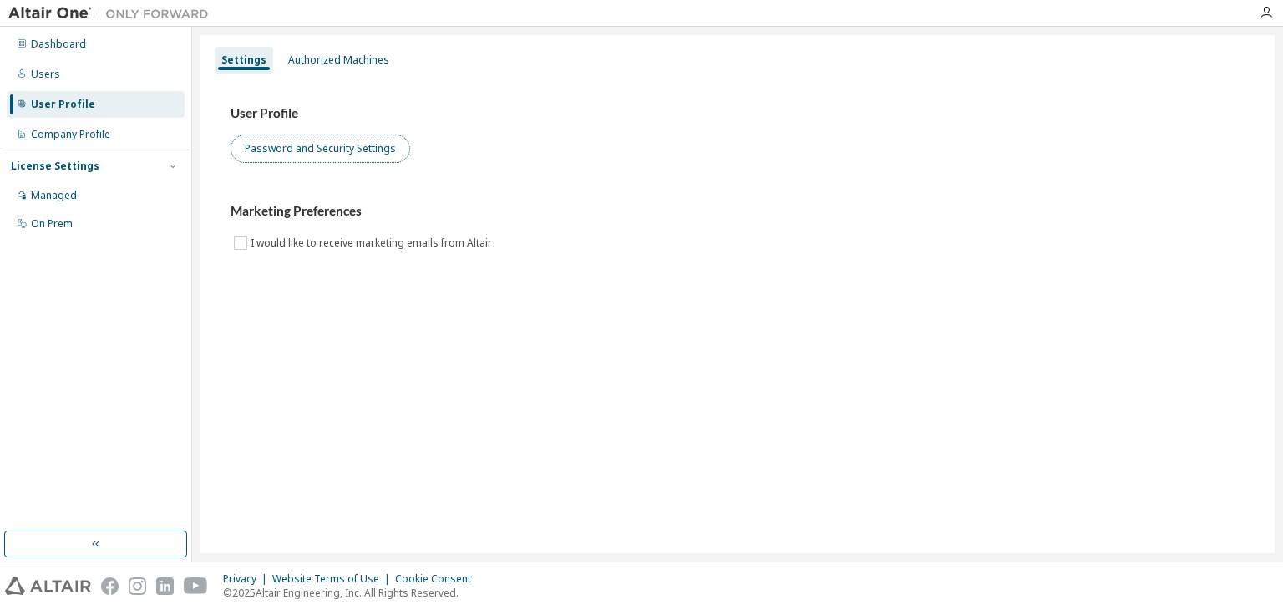
click at [316, 138] on button "Password and Security Settings" at bounding box center [320, 148] width 180 height 28
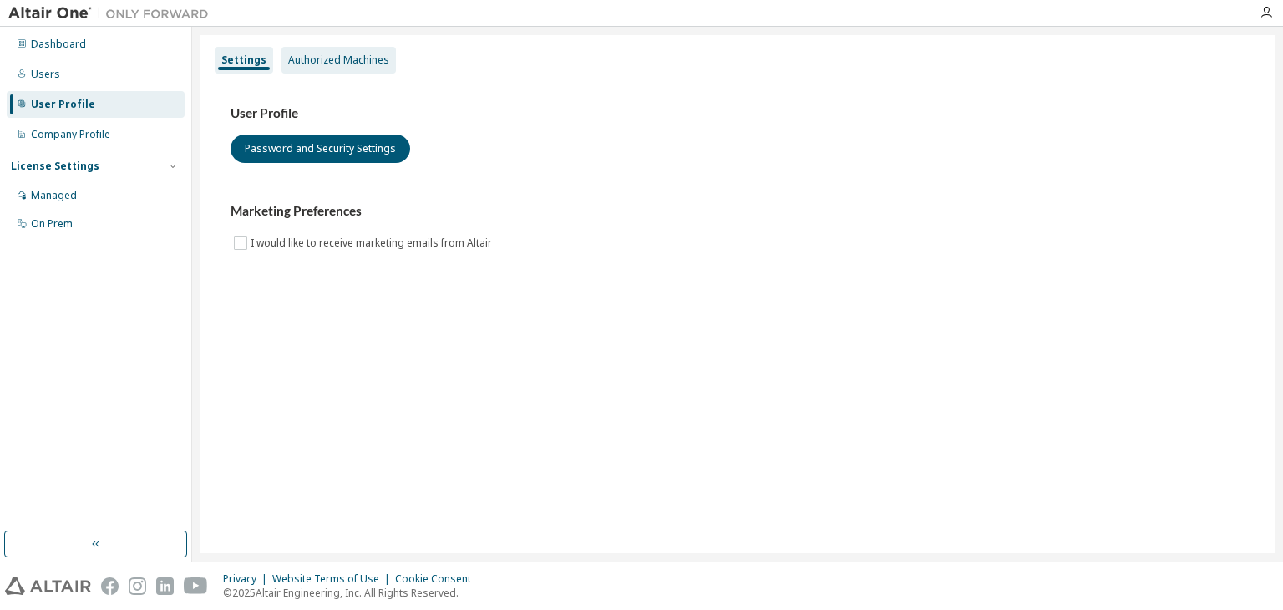
click at [340, 68] on div "Authorized Machines" at bounding box center [338, 60] width 114 height 27
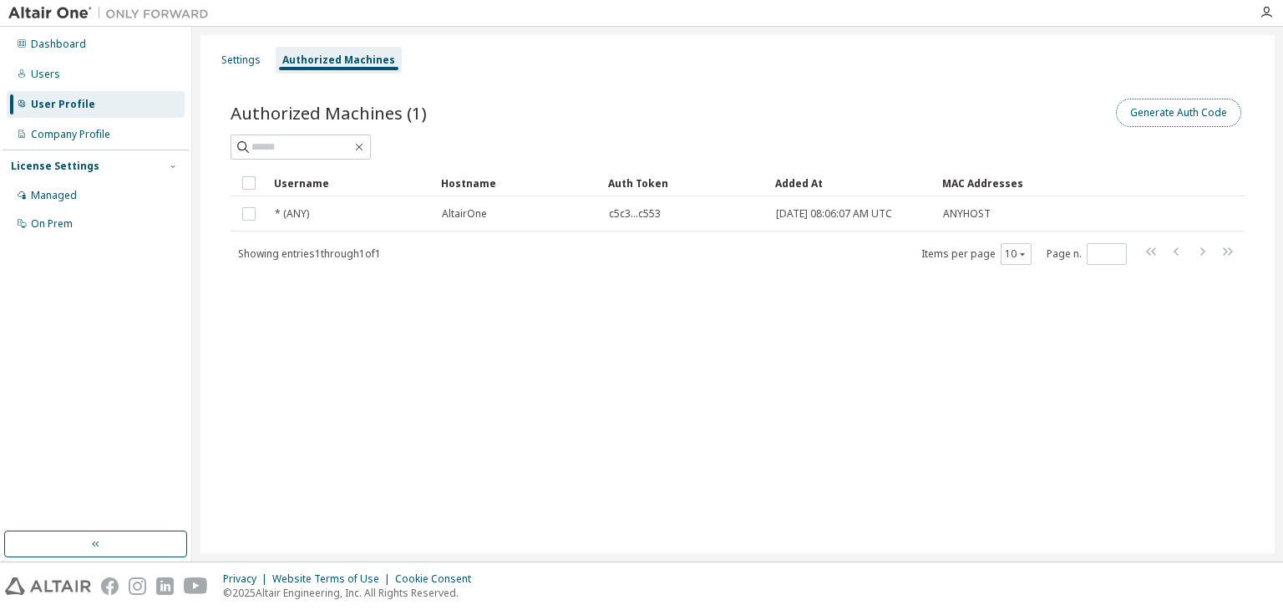
click at [1153, 112] on button "Generate Auth Code" at bounding box center [1178, 113] width 125 height 28
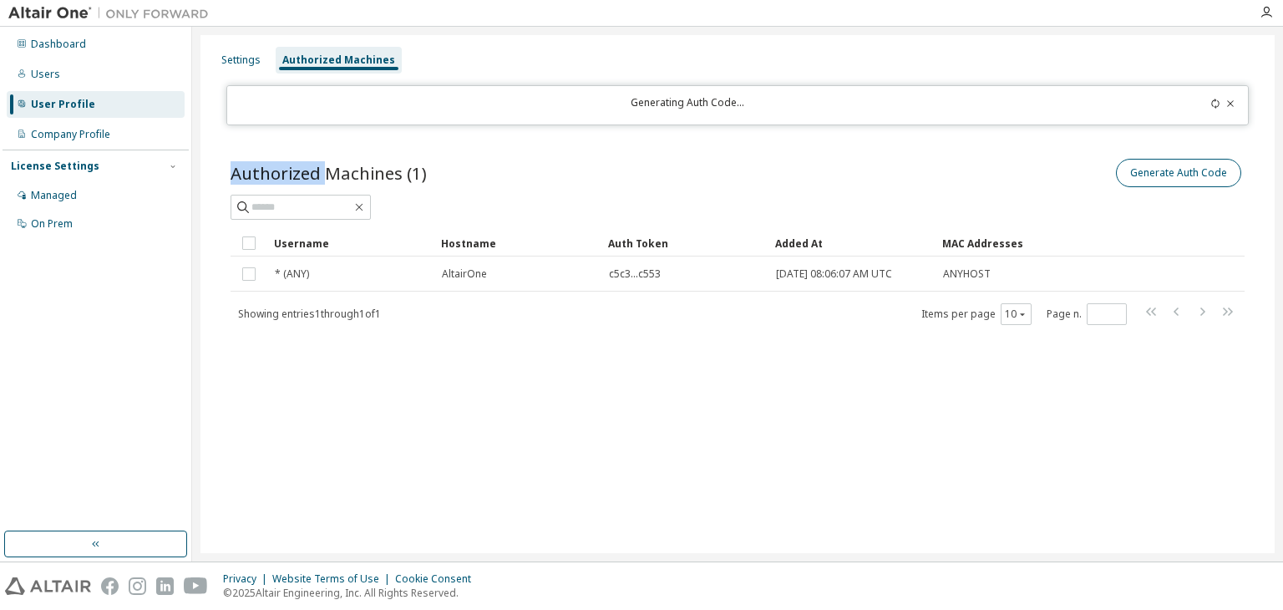
click at [1153, 112] on div at bounding box center [1187, 105] width 100 height 18
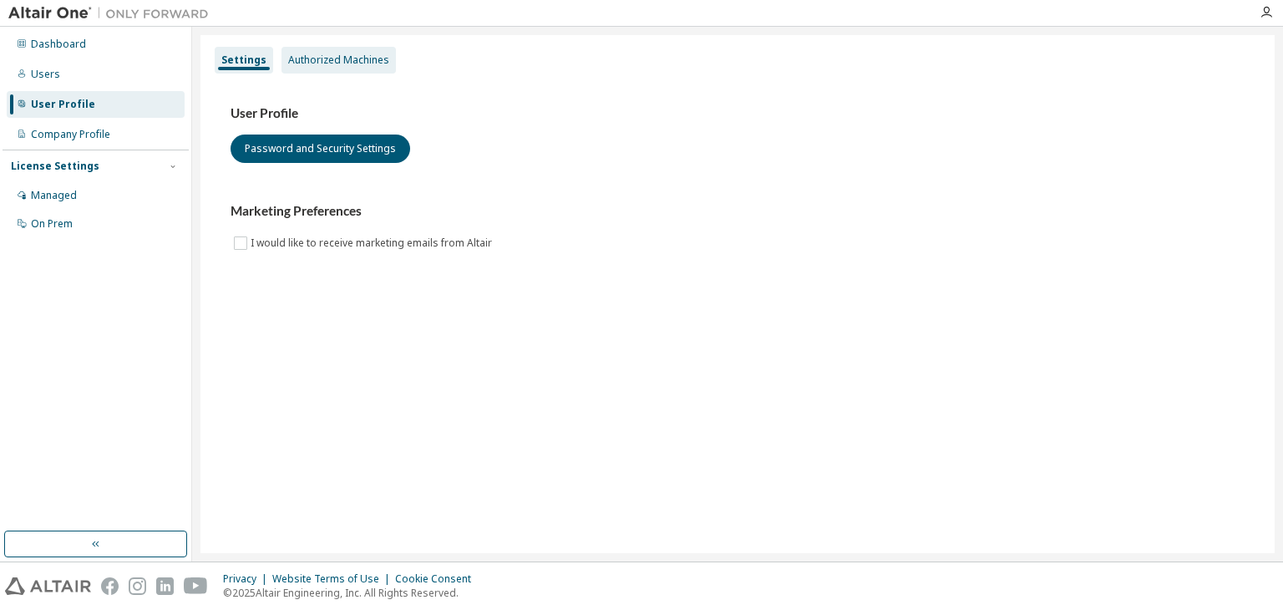
click at [334, 55] on div "Authorized Machines" at bounding box center [338, 59] width 101 height 13
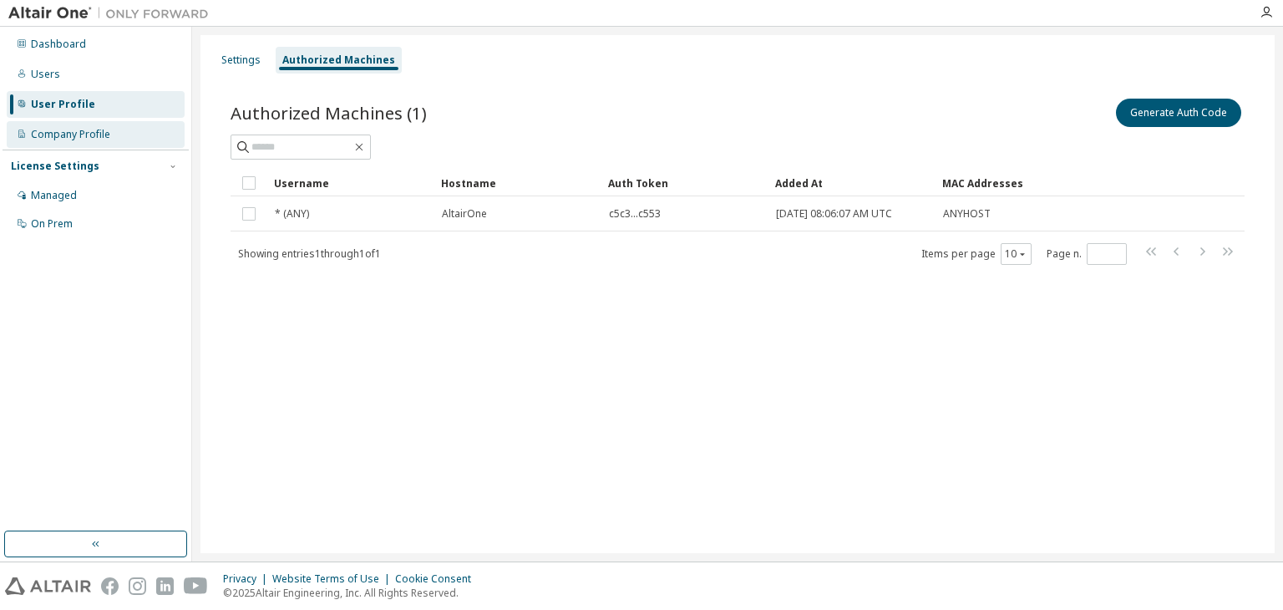
click at [99, 146] on div "Company Profile" at bounding box center [96, 134] width 178 height 27
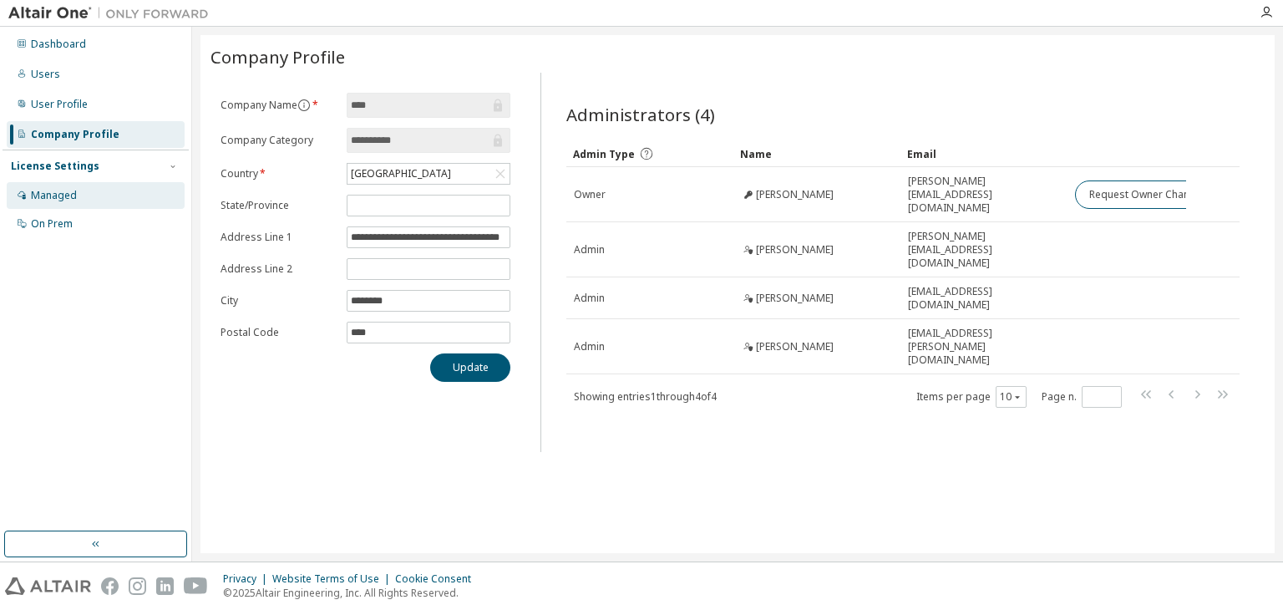
click at [74, 205] on div "Managed" at bounding box center [96, 195] width 178 height 27
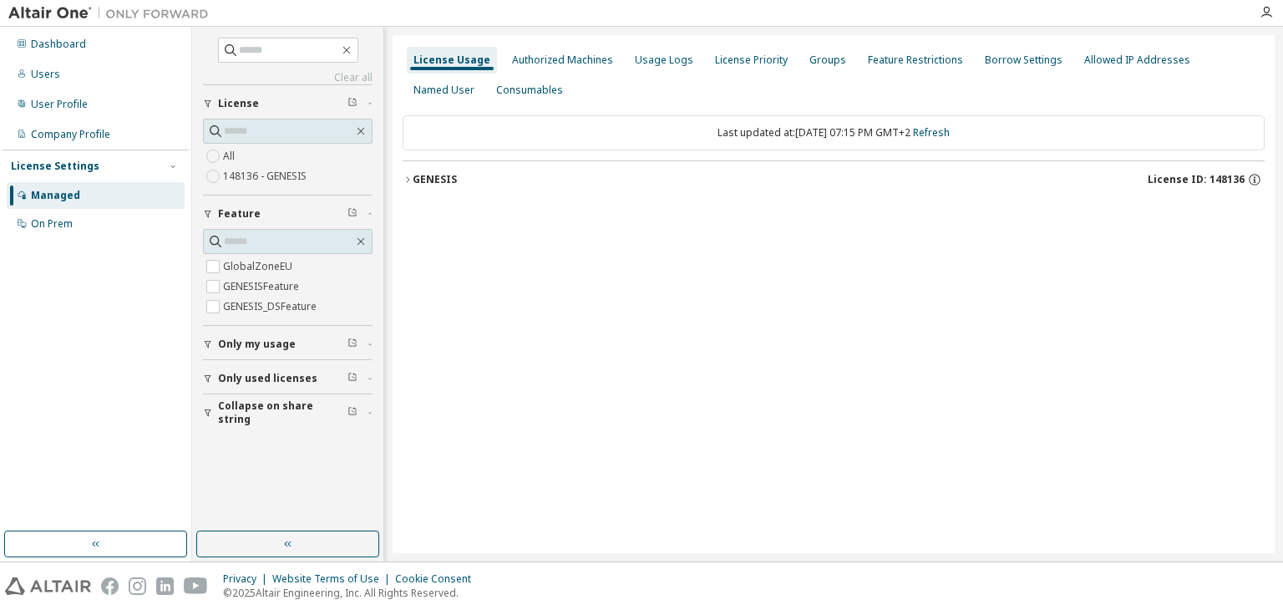
click at [408, 183] on icon "button" at bounding box center [408, 180] width 10 height 10
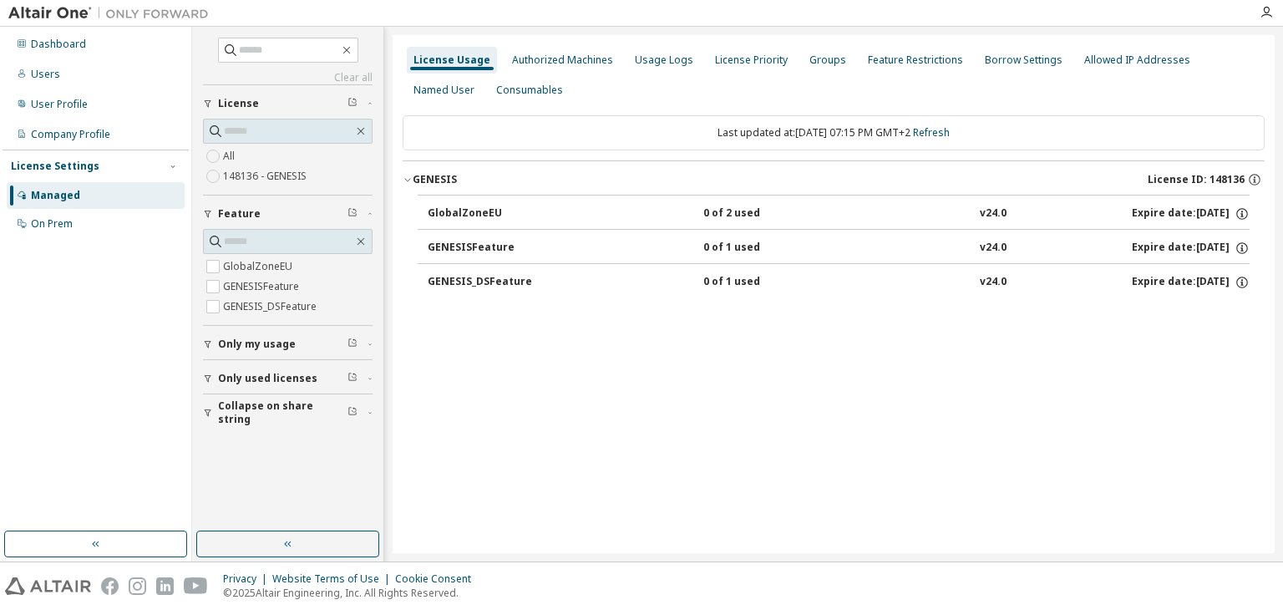
click at [215, 373] on div "button" at bounding box center [210, 378] width 15 height 10
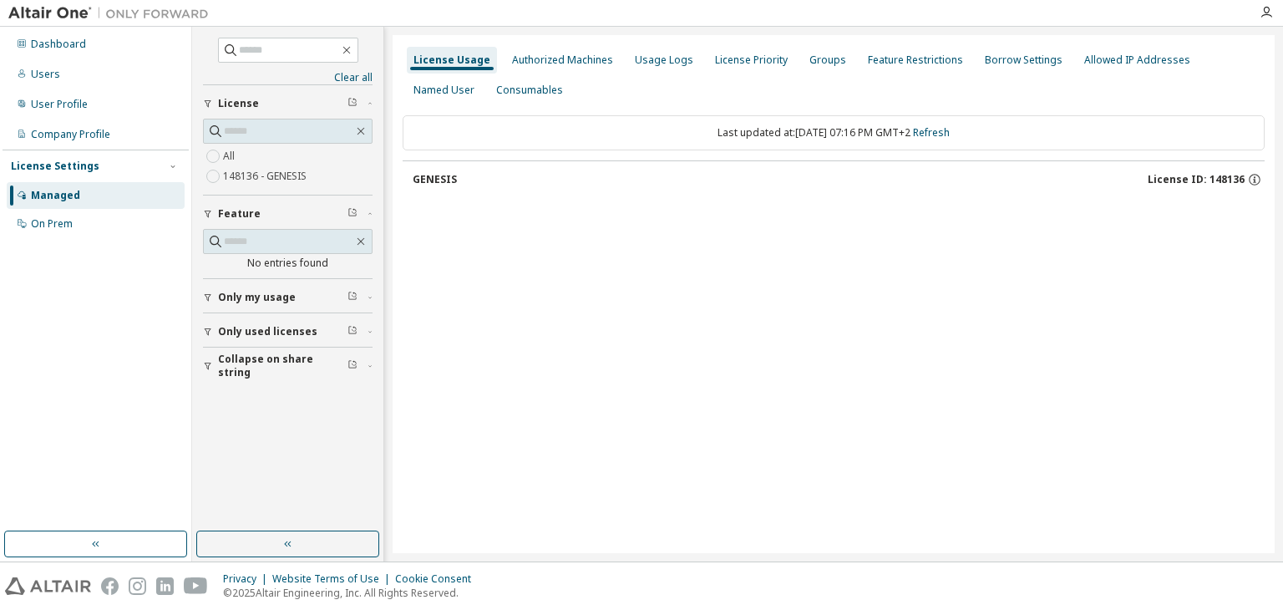
click at [210, 367] on icon "button" at bounding box center [208, 366] width 10 height 10
click at [208, 295] on icon "button" at bounding box center [208, 298] width 7 height 8
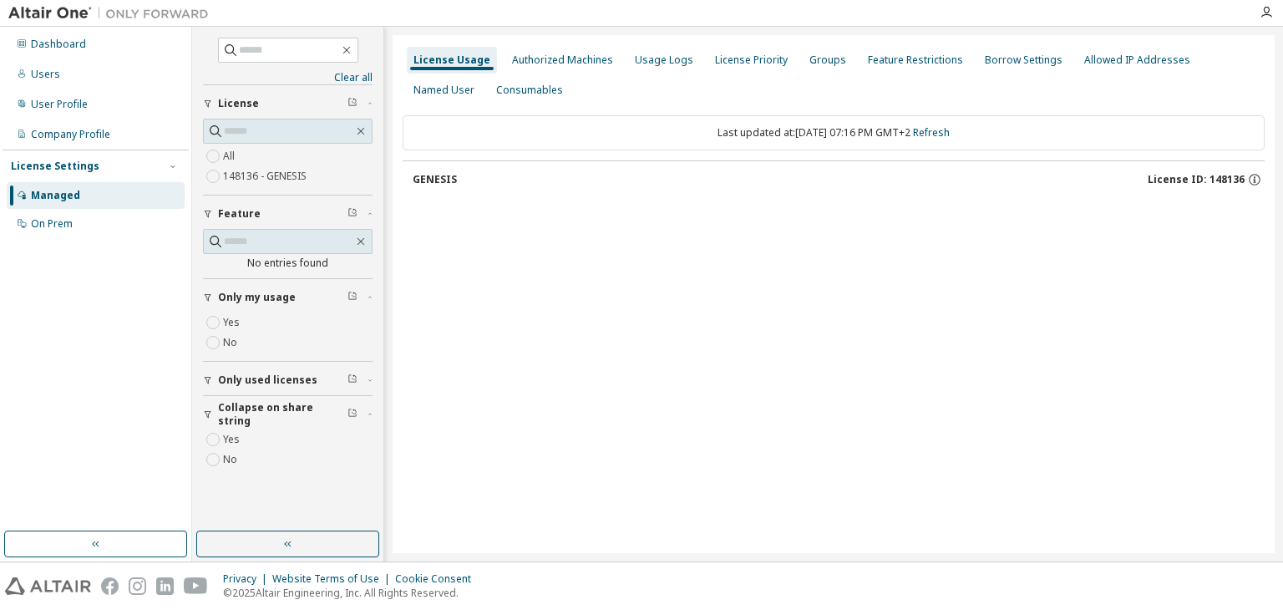
click at [189, 388] on div "Dashboard Users User Profile Company Profile License Settings Managed On Prem" at bounding box center [96, 294] width 192 height 534
click at [219, 387] on button "Only used licenses" at bounding box center [288, 380] width 170 height 37
click at [411, 175] on icon "button" at bounding box center [408, 180] width 10 height 10
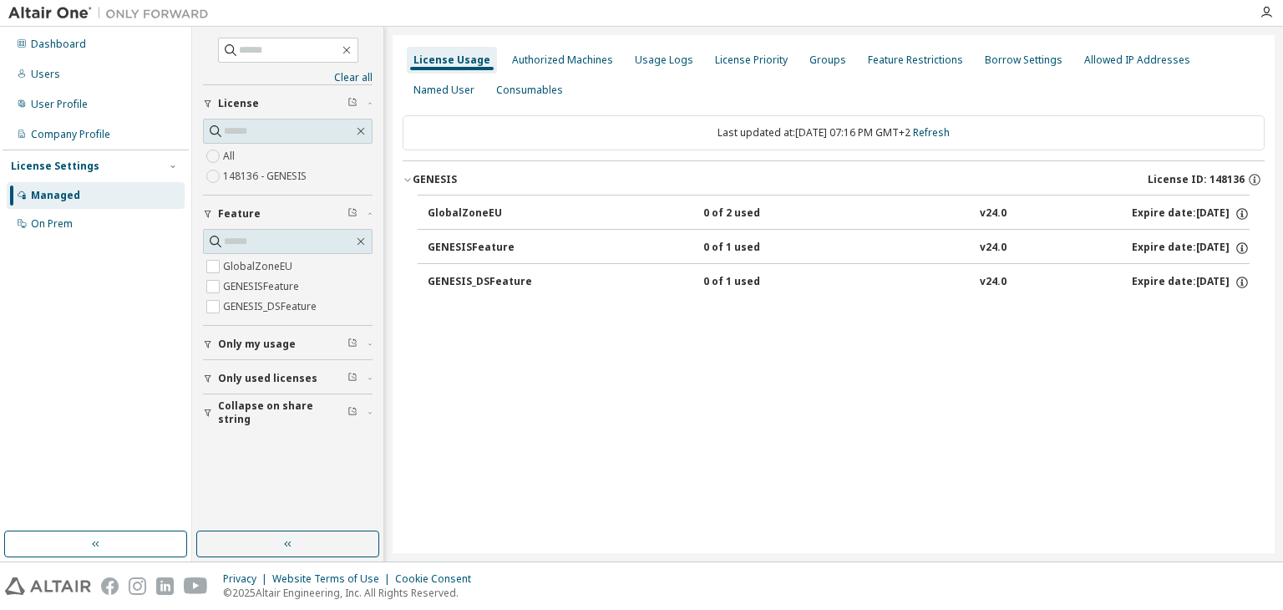
drag, startPoint x: 695, startPoint y: 208, endPoint x: 1076, endPoint y: 235, distance: 381.7
click at [1076, 235] on div "GlobalZoneEU 0 of 2 used v24.0 Expire date: 2026-05-07 GENESISFeature 0 of 1 us…" at bounding box center [834, 246] width 832 height 103
click at [1242, 215] on icon "button" at bounding box center [1241, 215] width 3 height 4
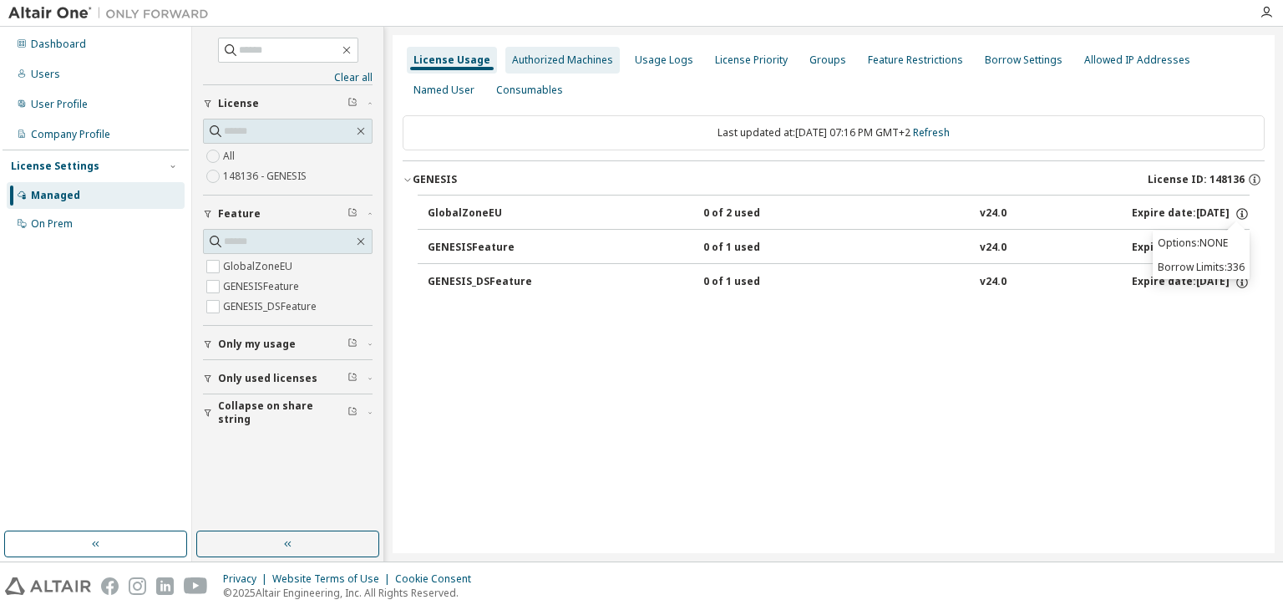
click at [572, 67] on div "Authorized Machines" at bounding box center [562, 60] width 114 height 27
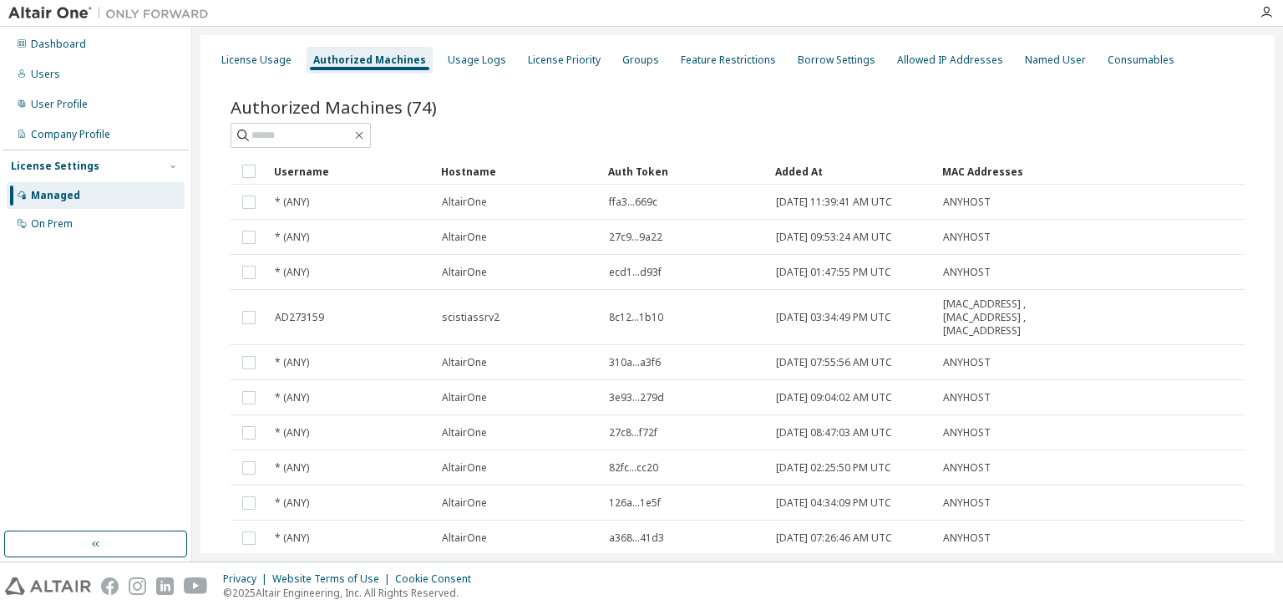
click at [1282, 238] on div "License Usage Authorized Machines Usage Logs License Priority Groups Feature Re…" at bounding box center [737, 294] width 1091 height 534
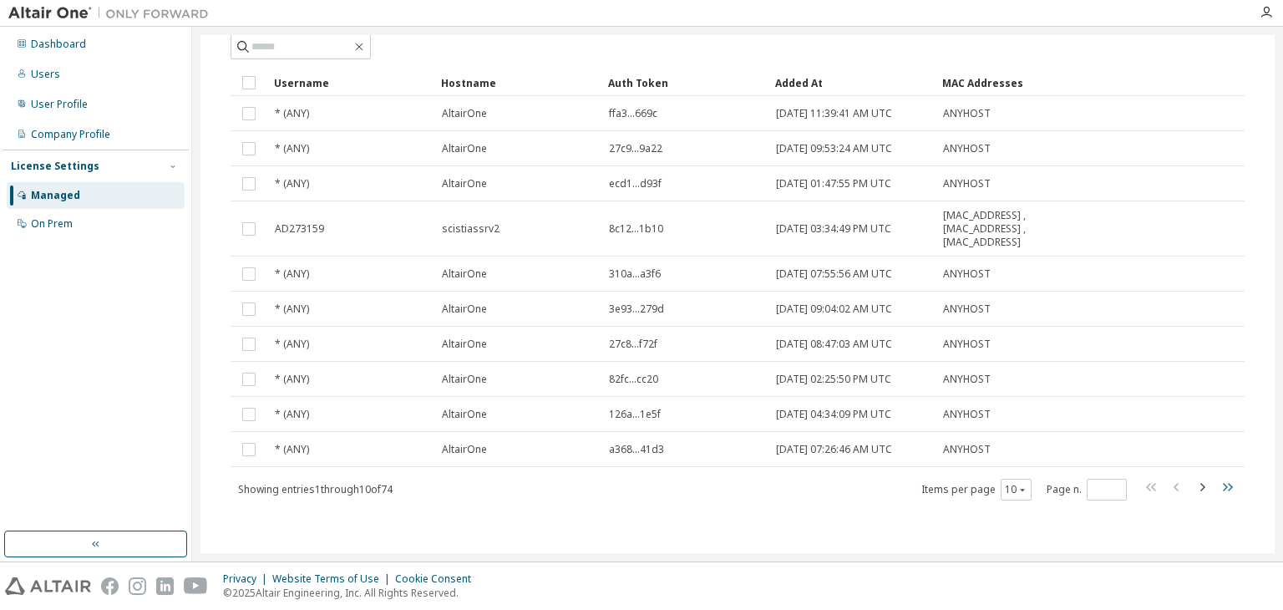
click at [1217, 490] on icon "button" at bounding box center [1227, 487] width 20 height 20
type input "*"
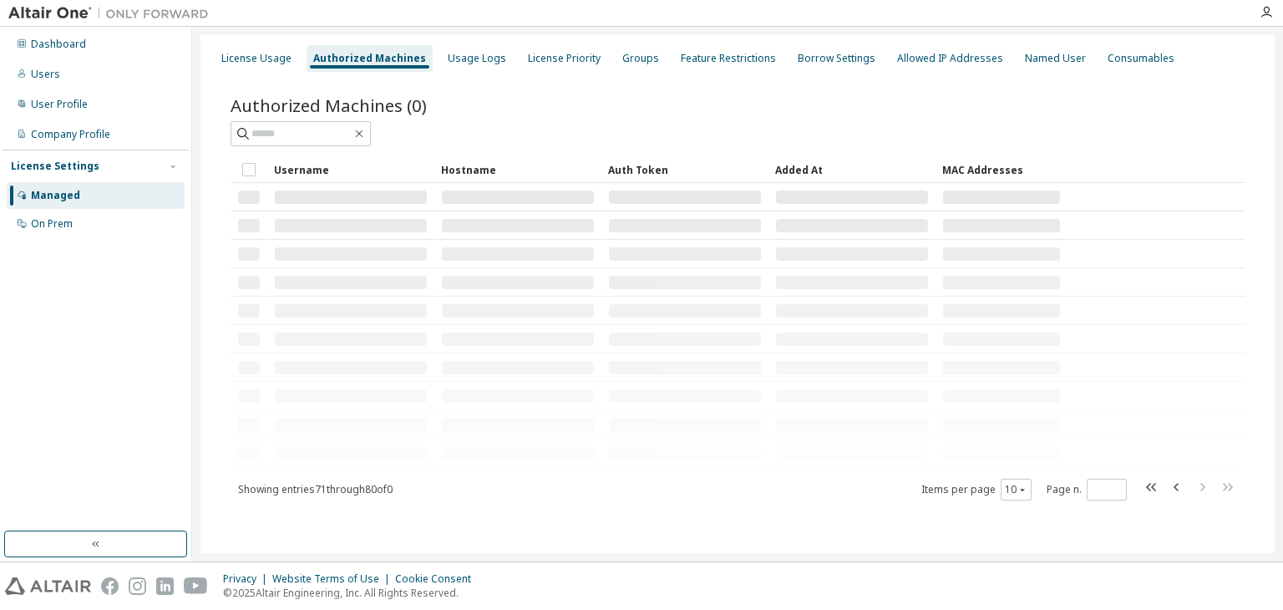
scroll to position [0, 0]
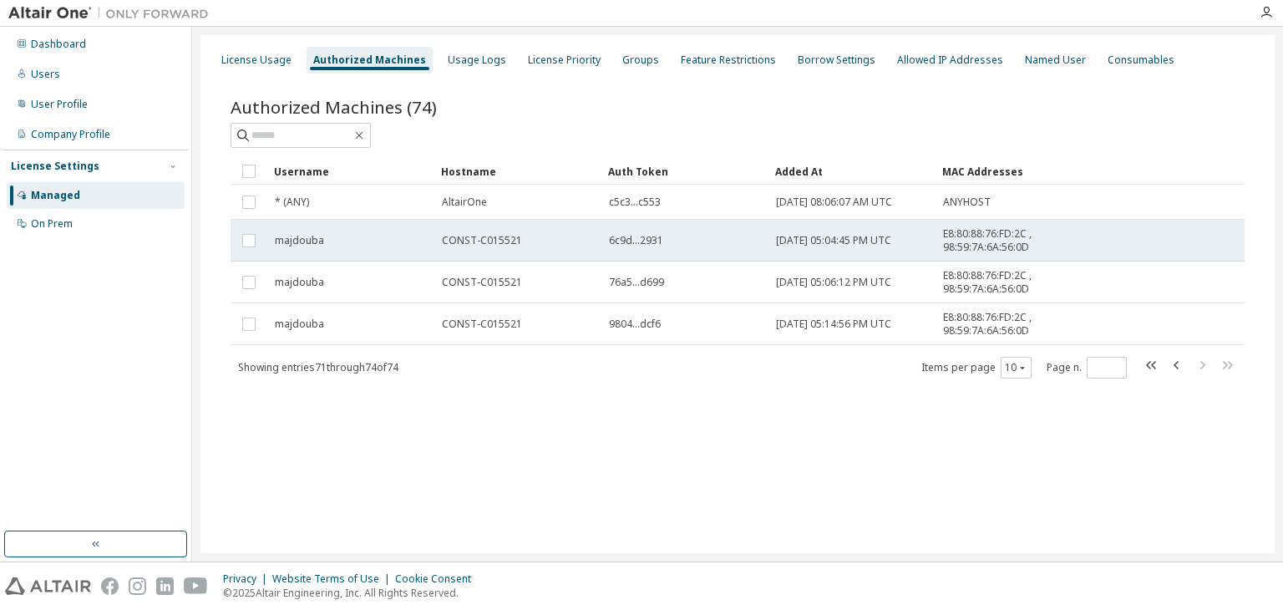
click at [253, 251] on td at bounding box center [248, 241] width 37 height 42
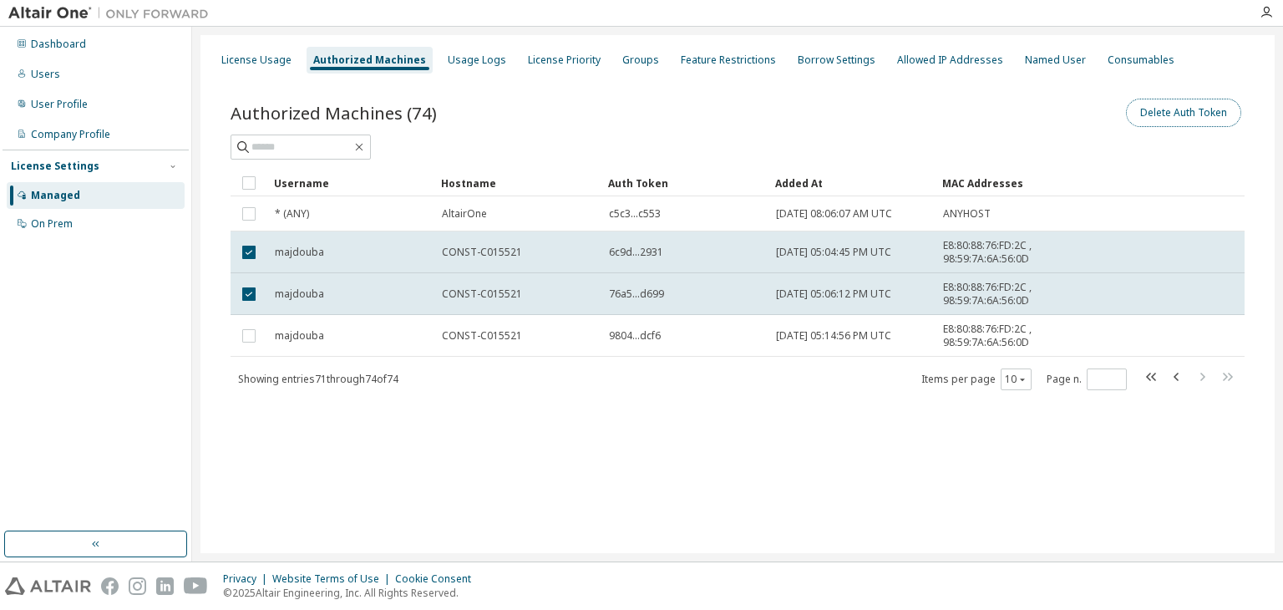
drag, startPoint x: 760, startPoint y: 248, endPoint x: 1174, endPoint y: 117, distance: 434.4
click at [1174, 117] on button "Delete Auth Token" at bounding box center [1183, 113] width 115 height 28
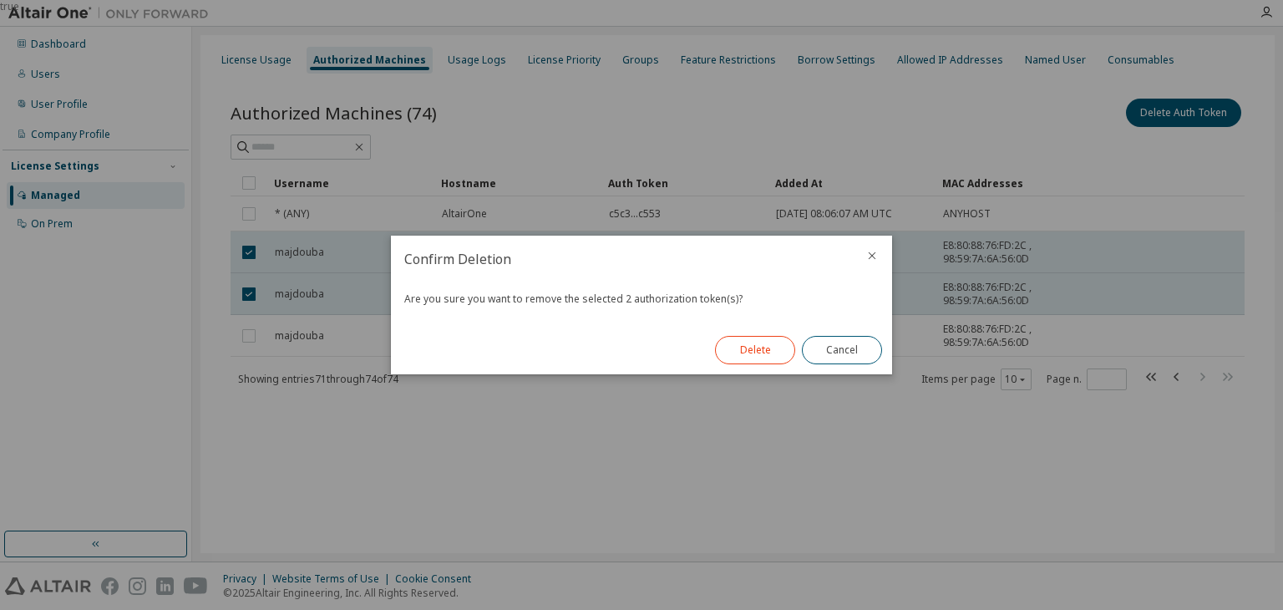
click at [758, 355] on button "Delete" at bounding box center [755, 350] width 80 height 28
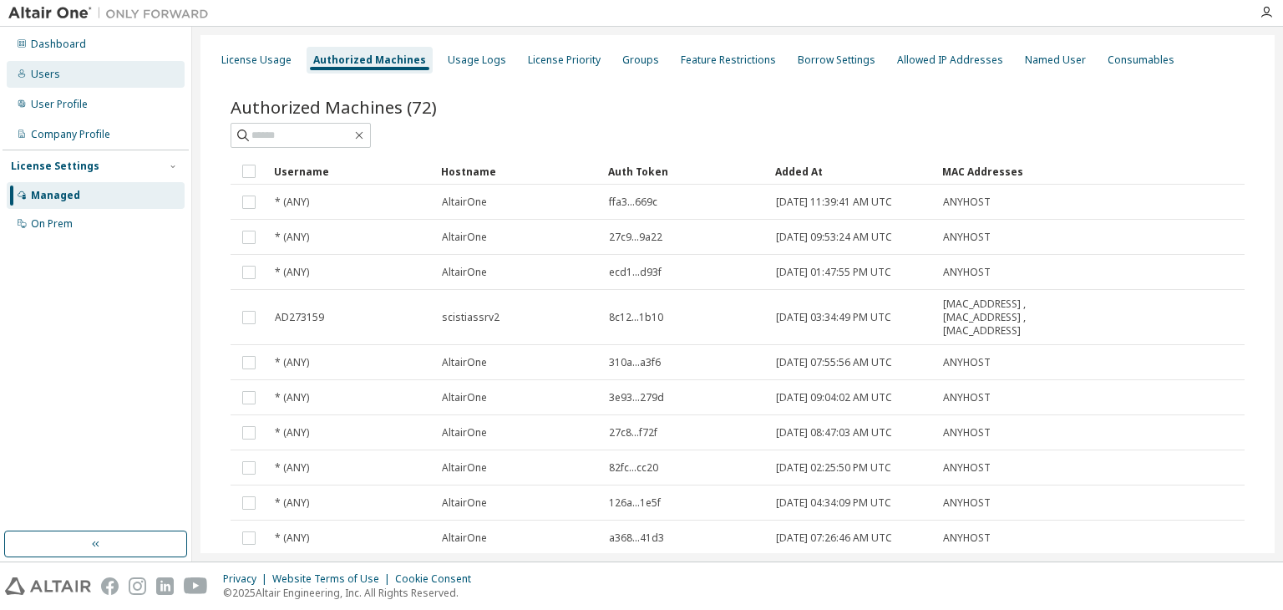
click at [63, 77] on div "Users" at bounding box center [96, 74] width 178 height 27
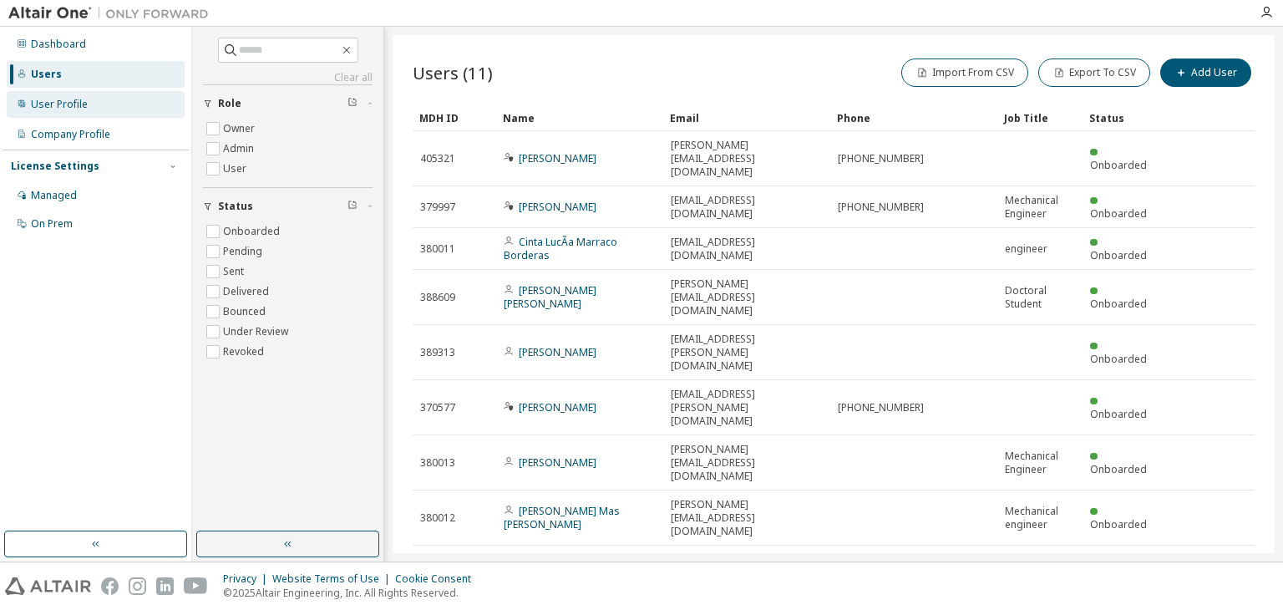
click at [90, 99] on div "User Profile" at bounding box center [96, 104] width 178 height 27
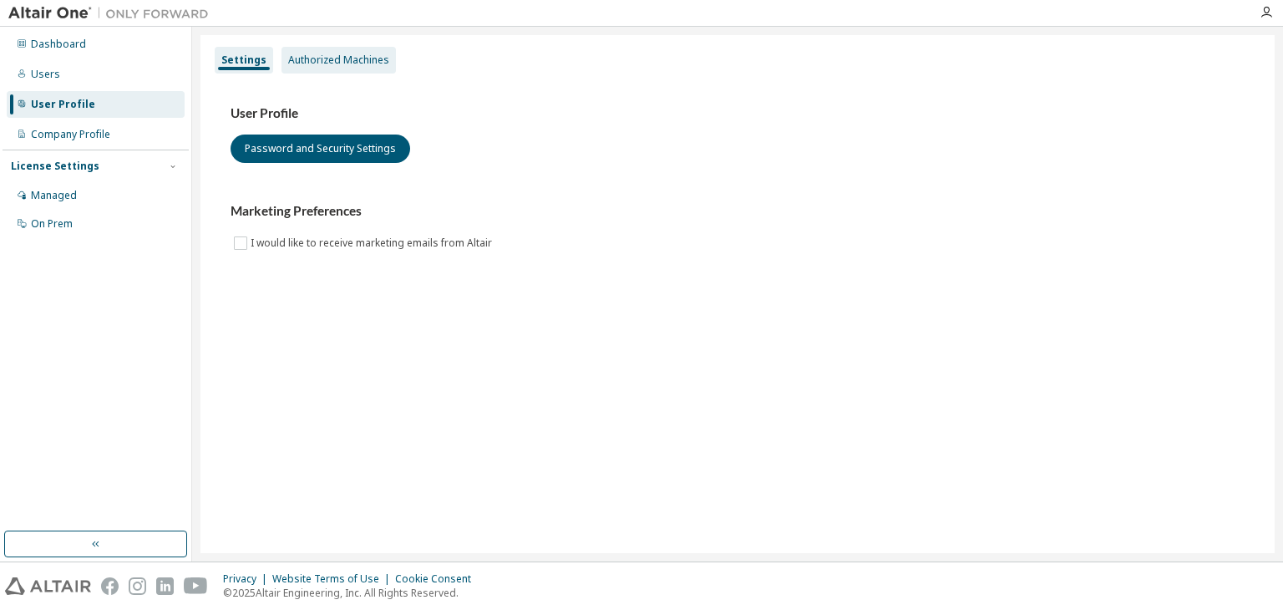
click at [327, 68] on div "Authorized Machines" at bounding box center [338, 60] width 114 height 27
click at [323, 67] on div "Authorized Machines" at bounding box center [338, 60] width 114 height 27
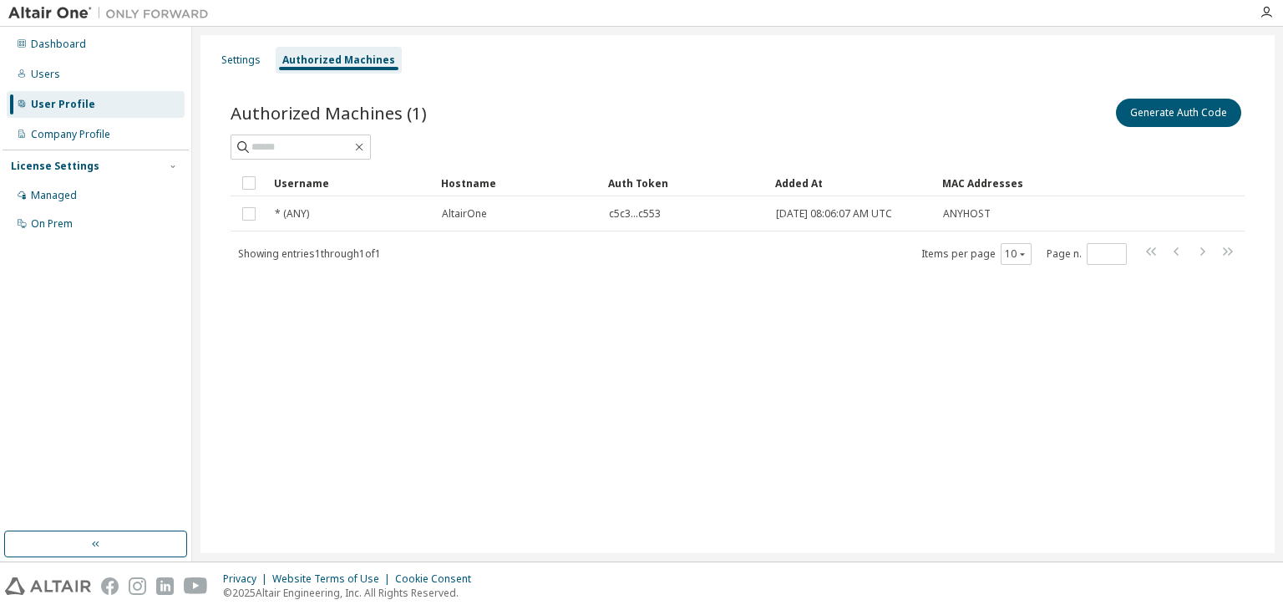
click at [42, 189] on div "Managed" at bounding box center [54, 195] width 46 height 13
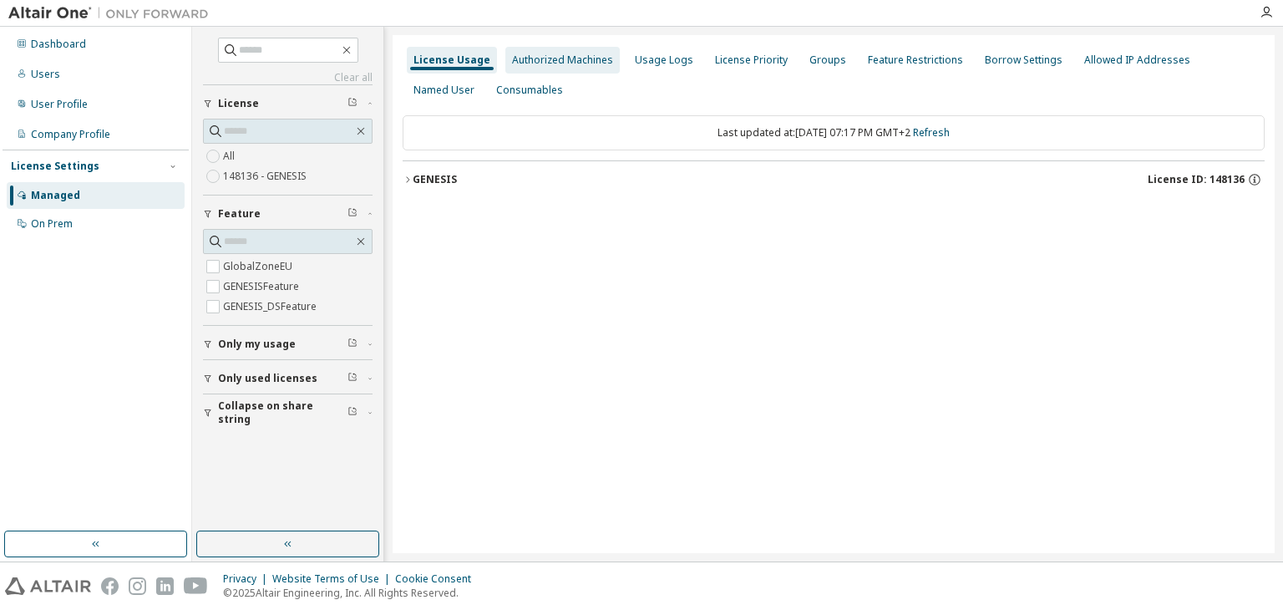
click at [521, 60] on div "Authorized Machines" at bounding box center [562, 59] width 101 height 13
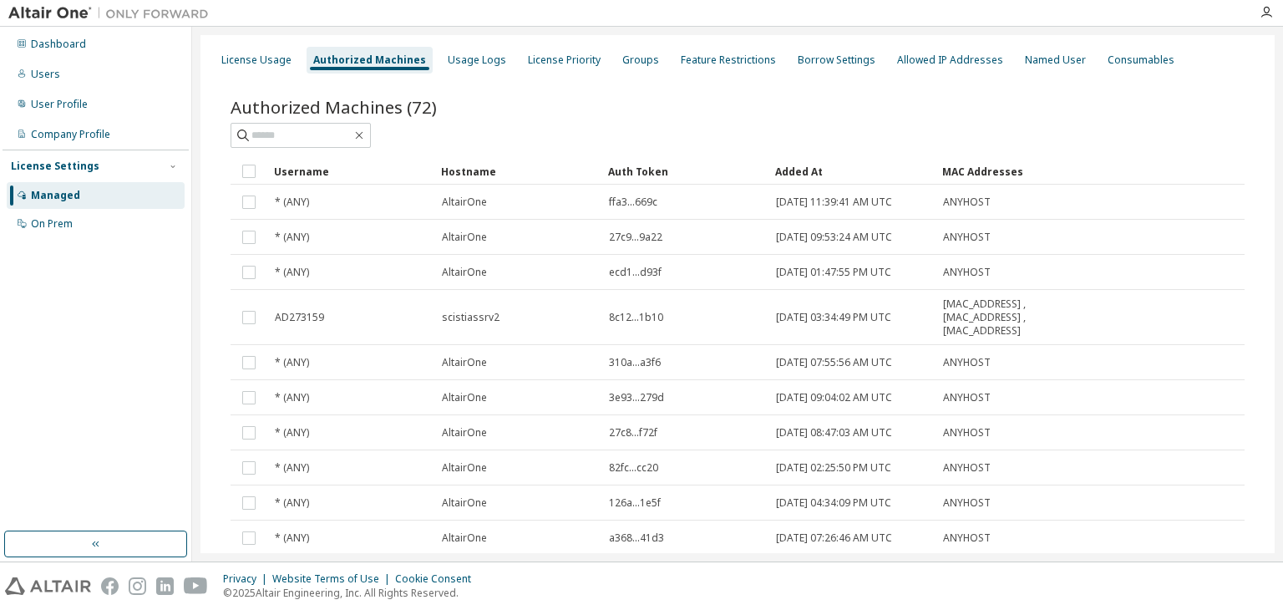
scroll to position [89, 0]
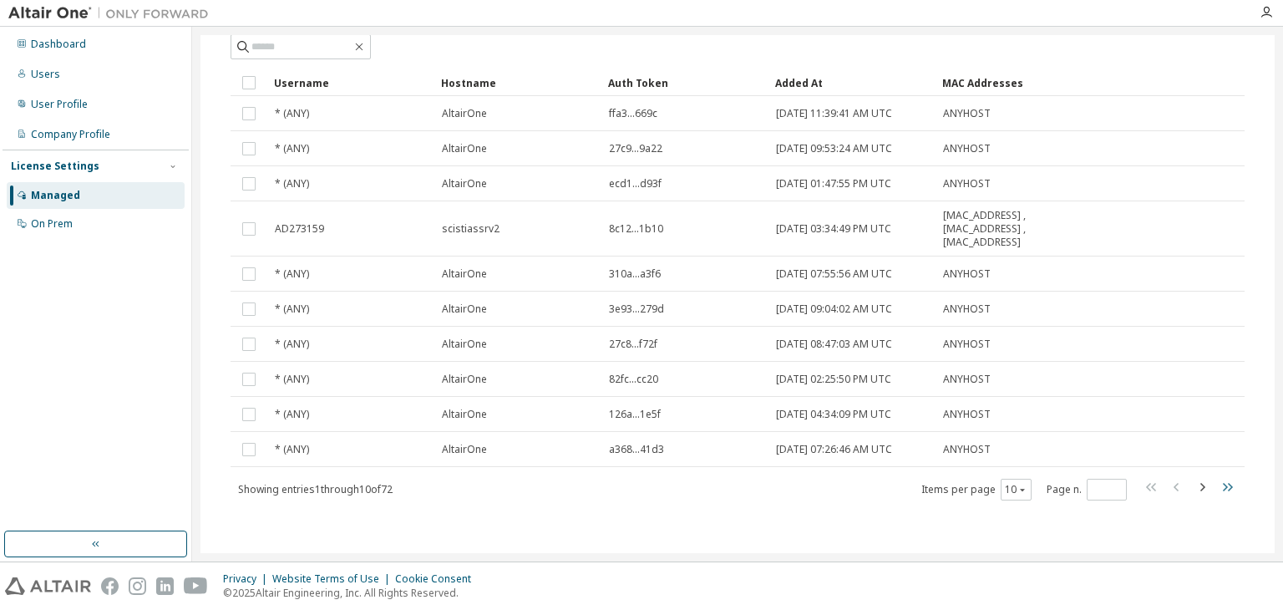
click at [1223, 497] on button "button" at bounding box center [1227, 489] width 20 height 24
type input "*"
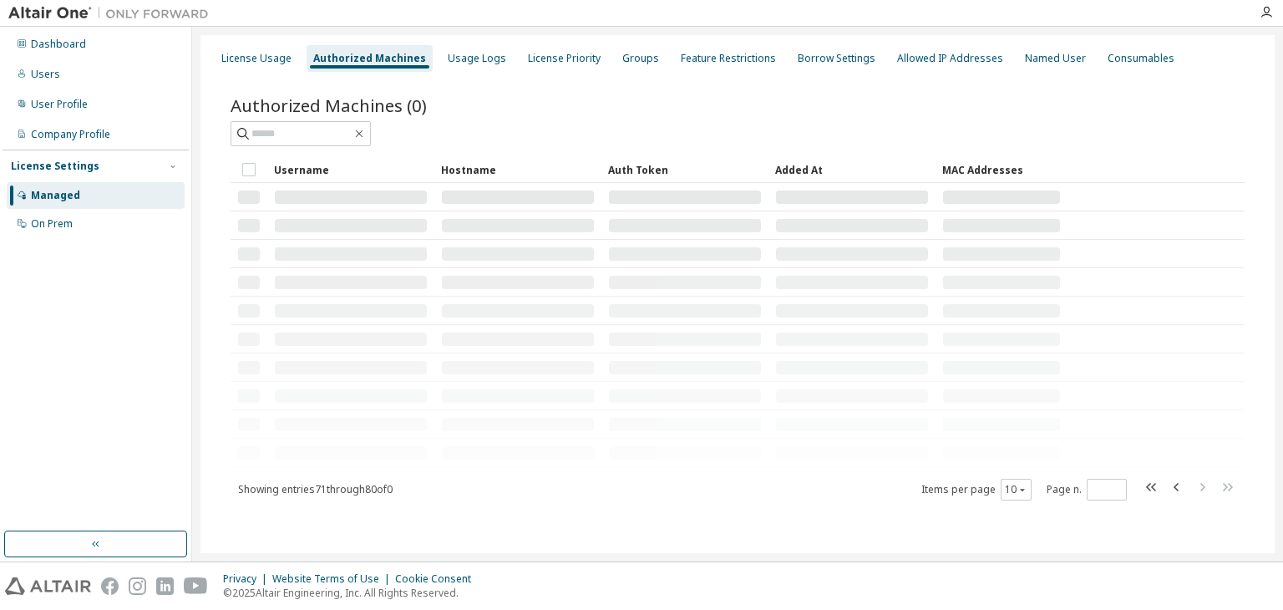
scroll to position [0, 0]
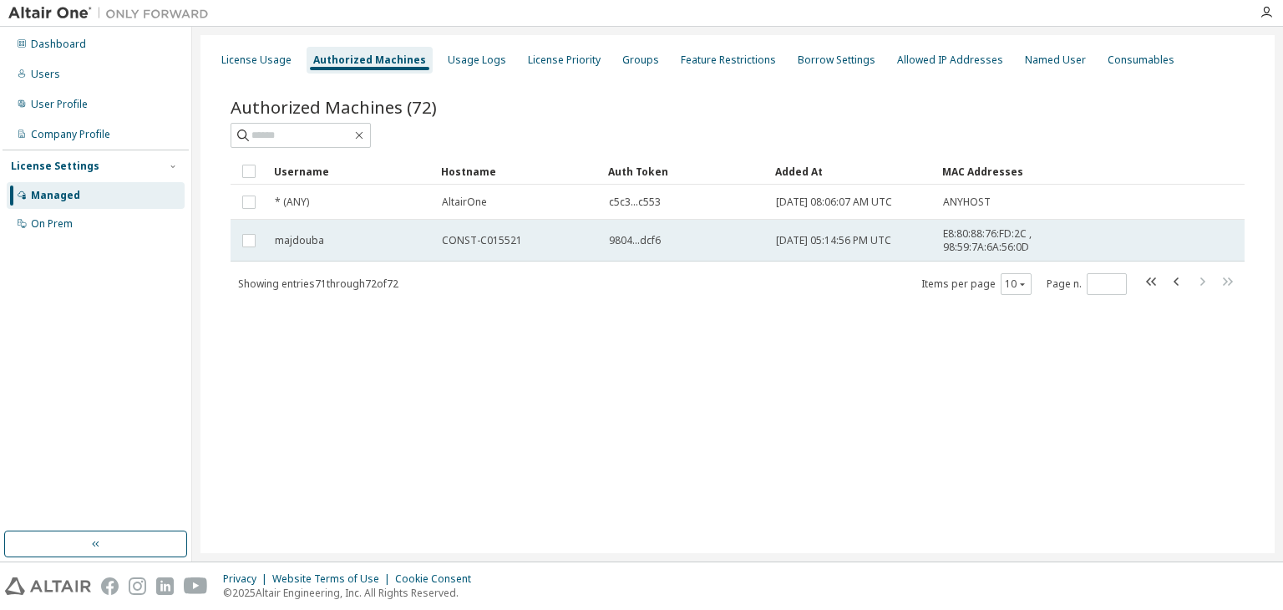
click at [511, 245] on span "CONST-C015521" at bounding box center [482, 240] width 80 height 13
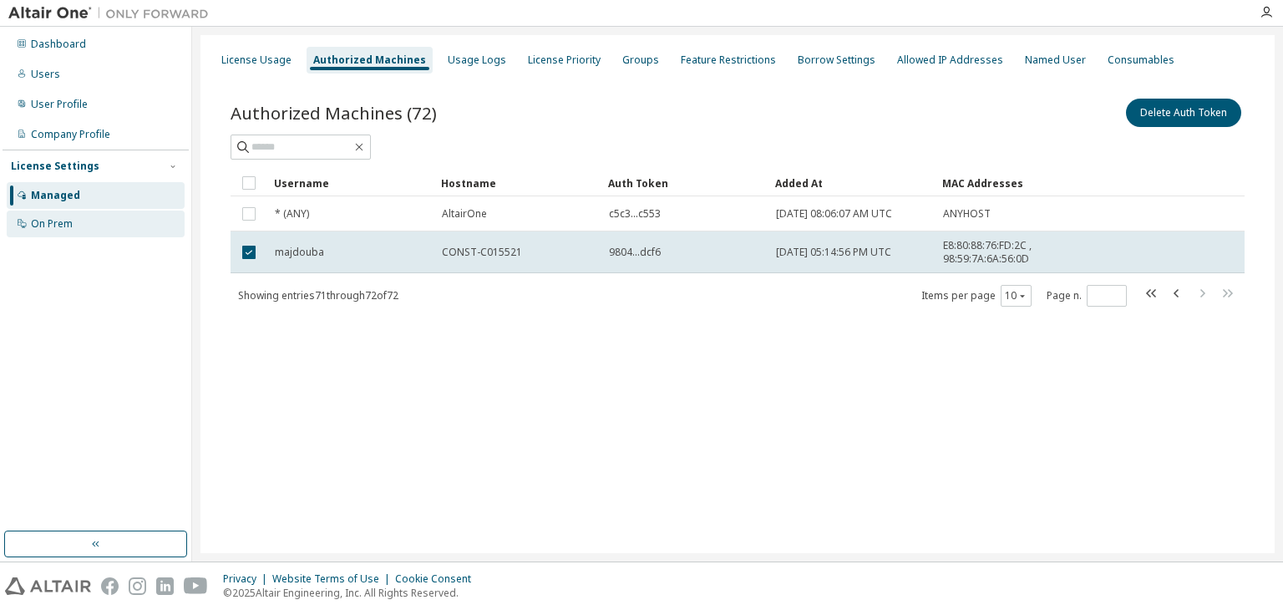
click at [65, 231] on div "On Prem" at bounding box center [96, 223] width 178 height 27
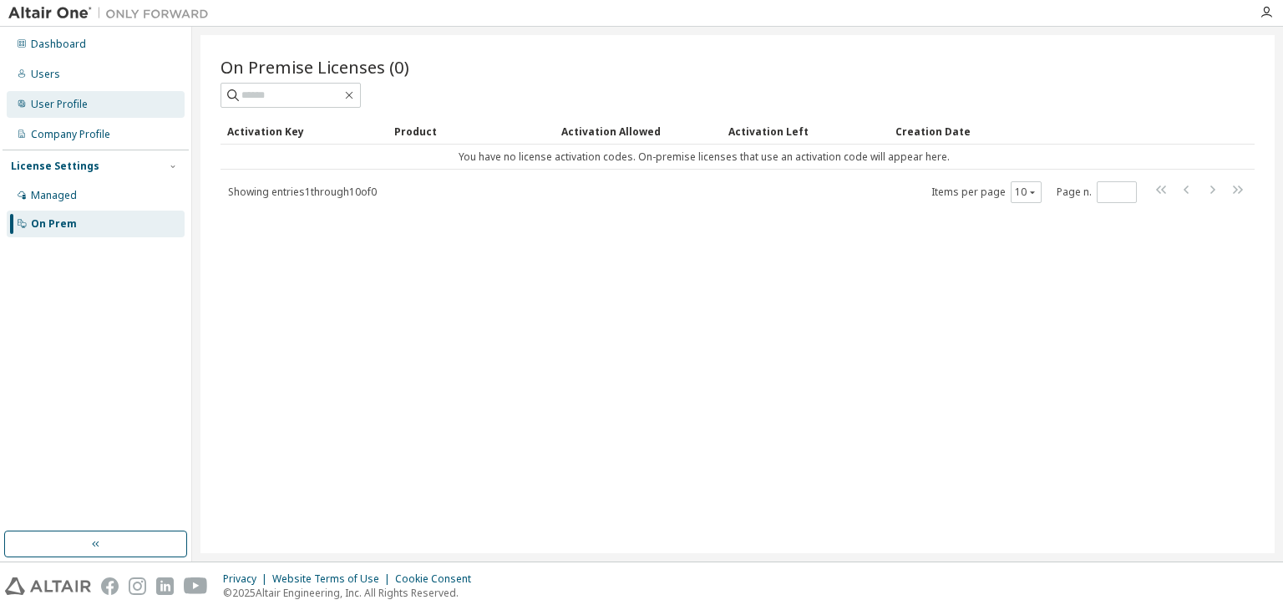
click at [21, 103] on icon at bounding box center [21, 103] width 7 height 7
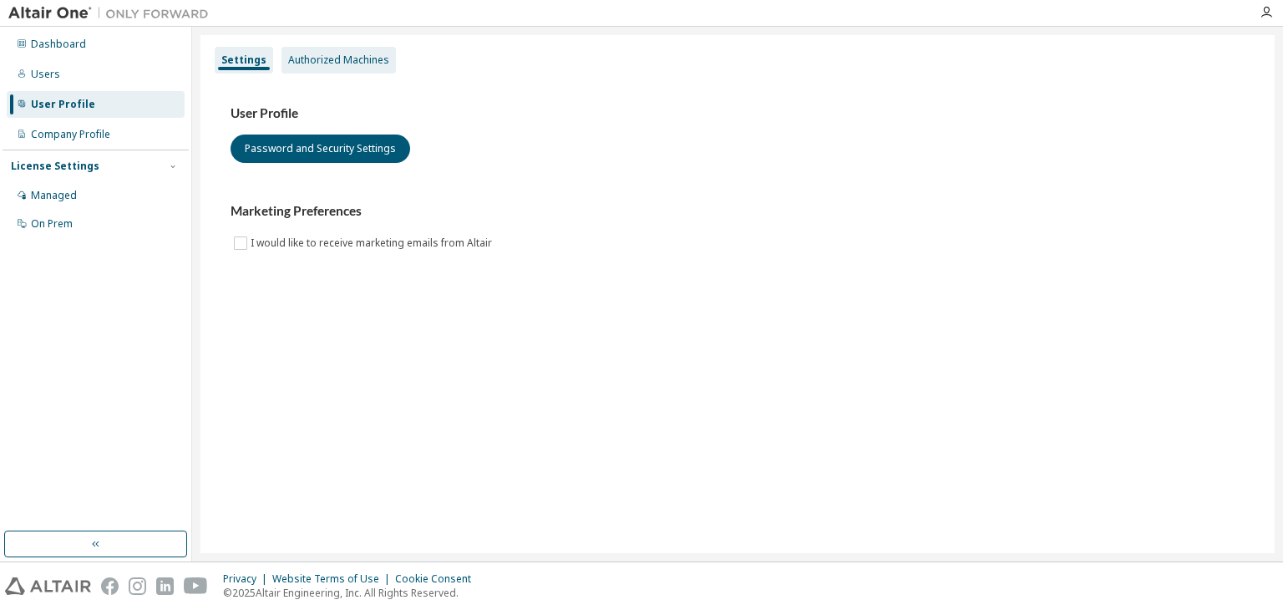
click at [316, 60] on div "Authorized Machines" at bounding box center [338, 59] width 101 height 13
click at [338, 59] on div "Authorized Machines" at bounding box center [338, 59] width 101 height 13
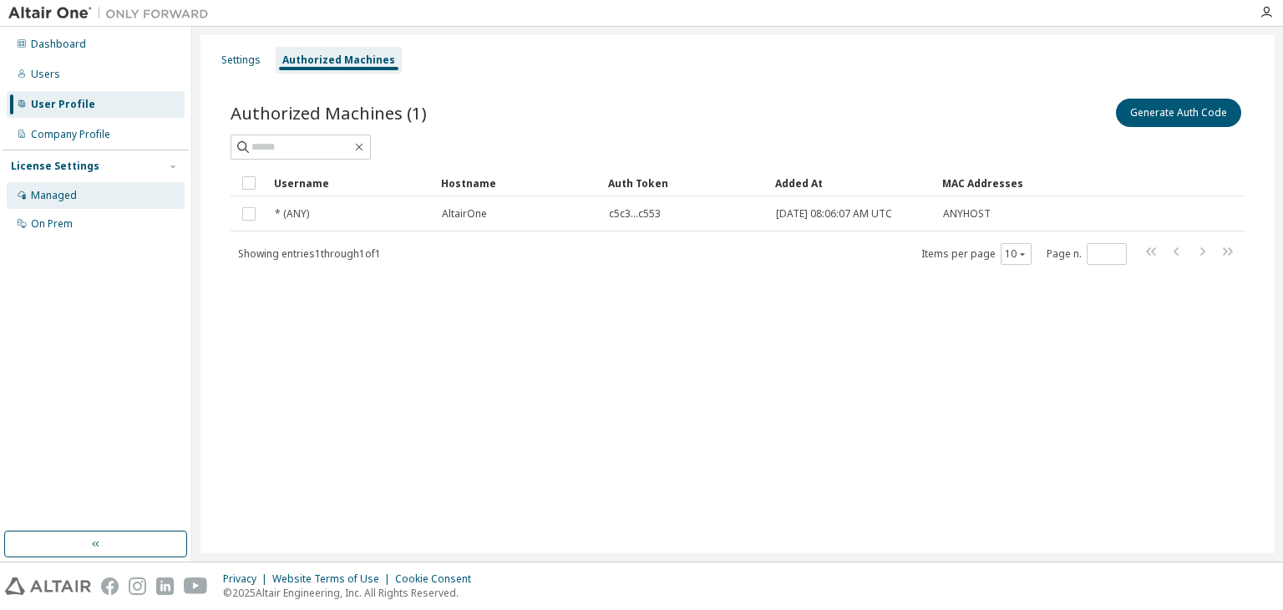
click at [70, 196] on div "Managed" at bounding box center [54, 195] width 46 height 13
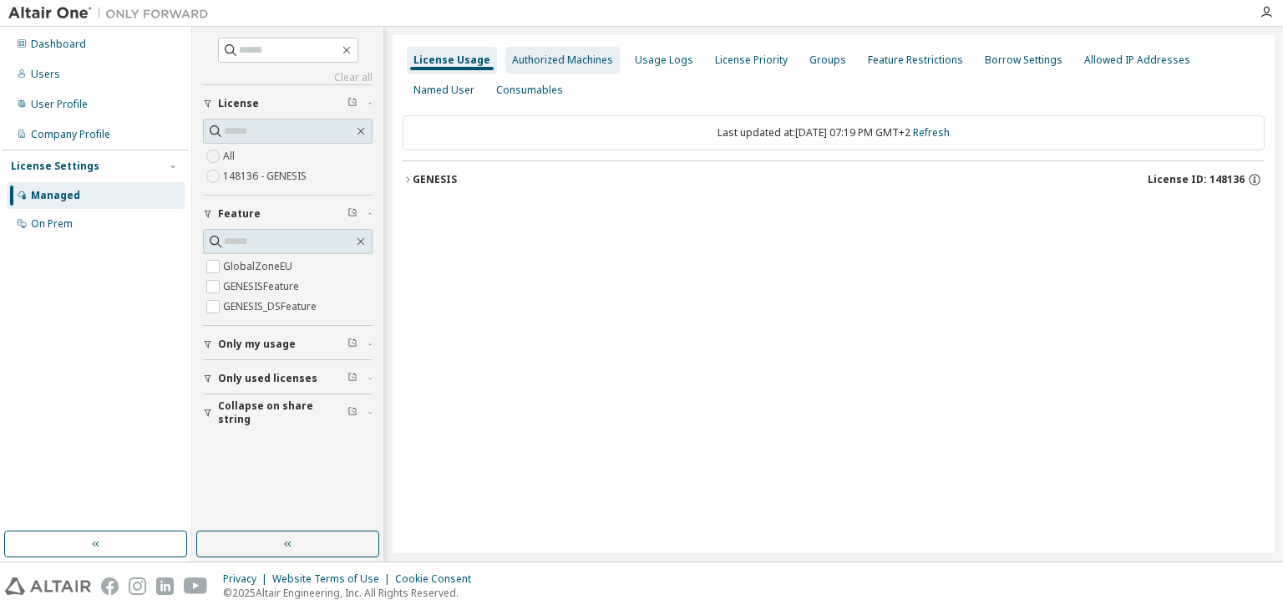
click at [554, 51] on div "Authorized Machines" at bounding box center [562, 60] width 114 height 27
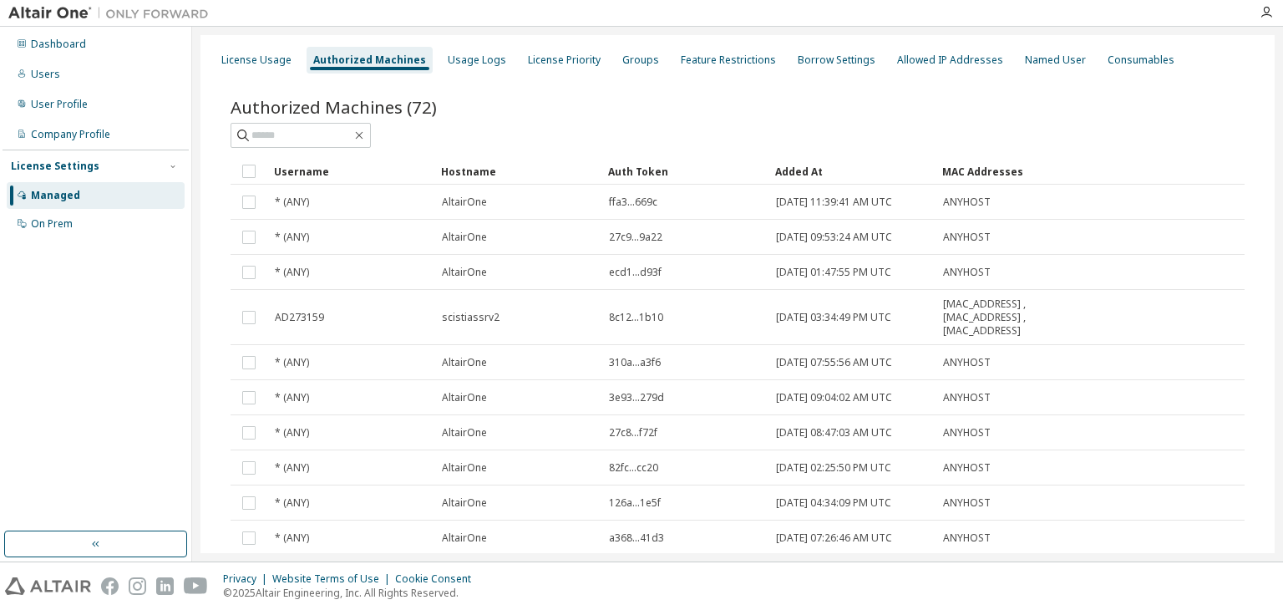
drag, startPoint x: 1274, startPoint y: 320, endPoint x: 1263, endPoint y: 369, distance: 50.6
click at [1263, 369] on div "License Usage Authorized Machines Usage Logs License Priority Groups Feature Re…" at bounding box center [737, 294] width 1091 height 534
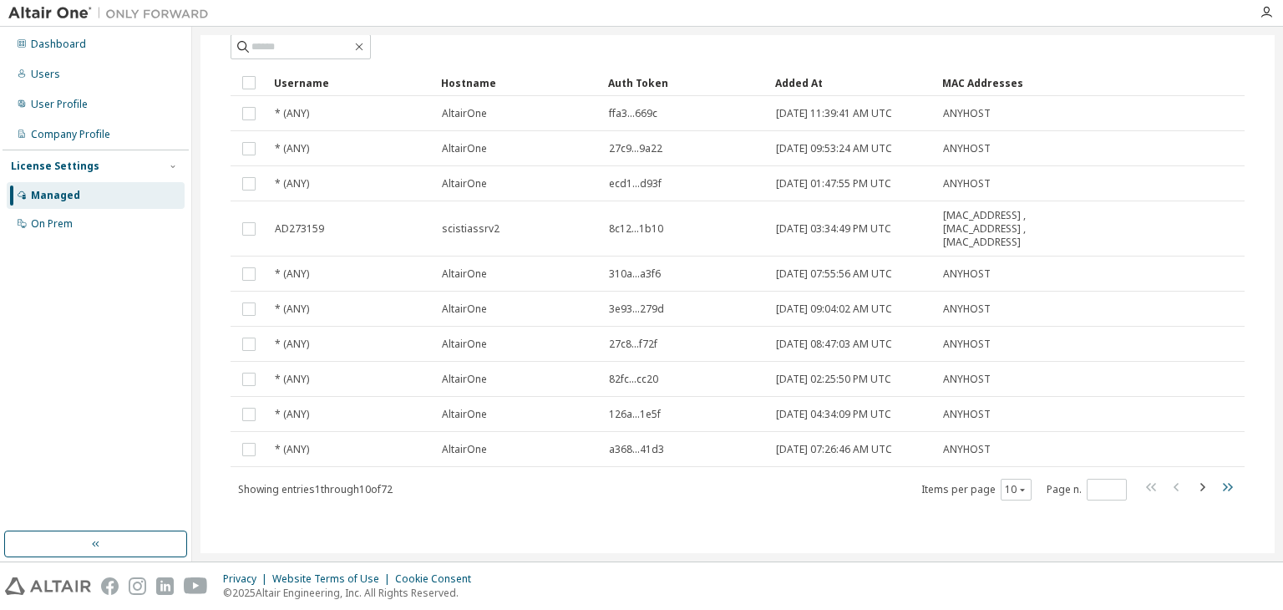
click at [1222, 481] on icon "button" at bounding box center [1227, 487] width 20 height 20
type input "*"
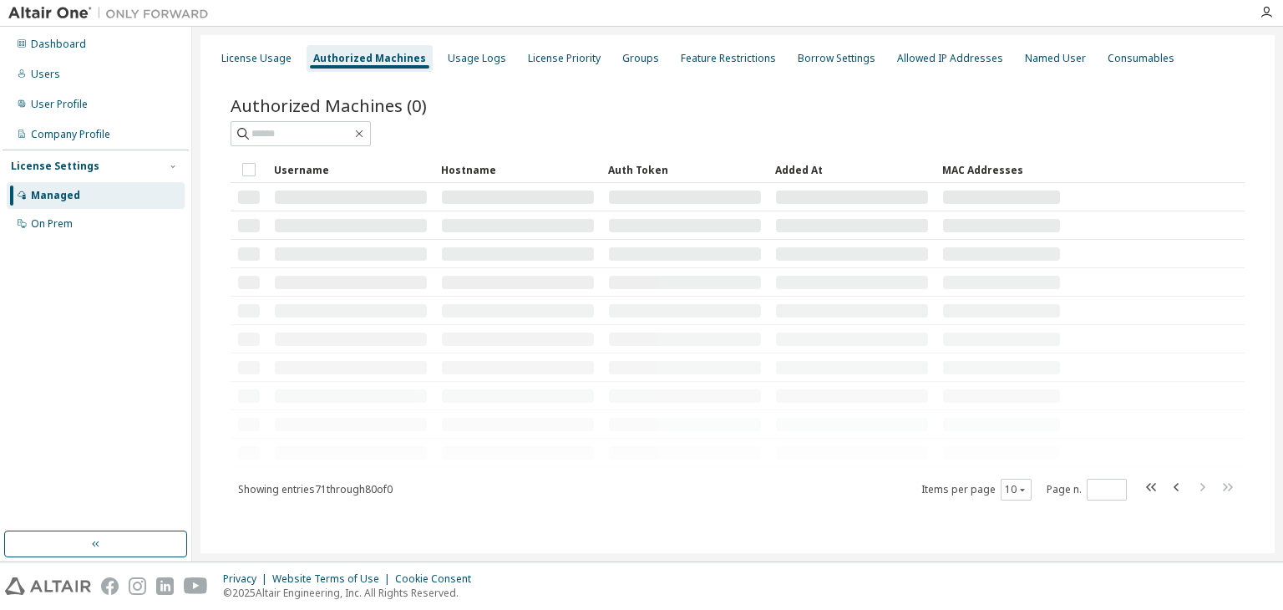
scroll to position [0, 0]
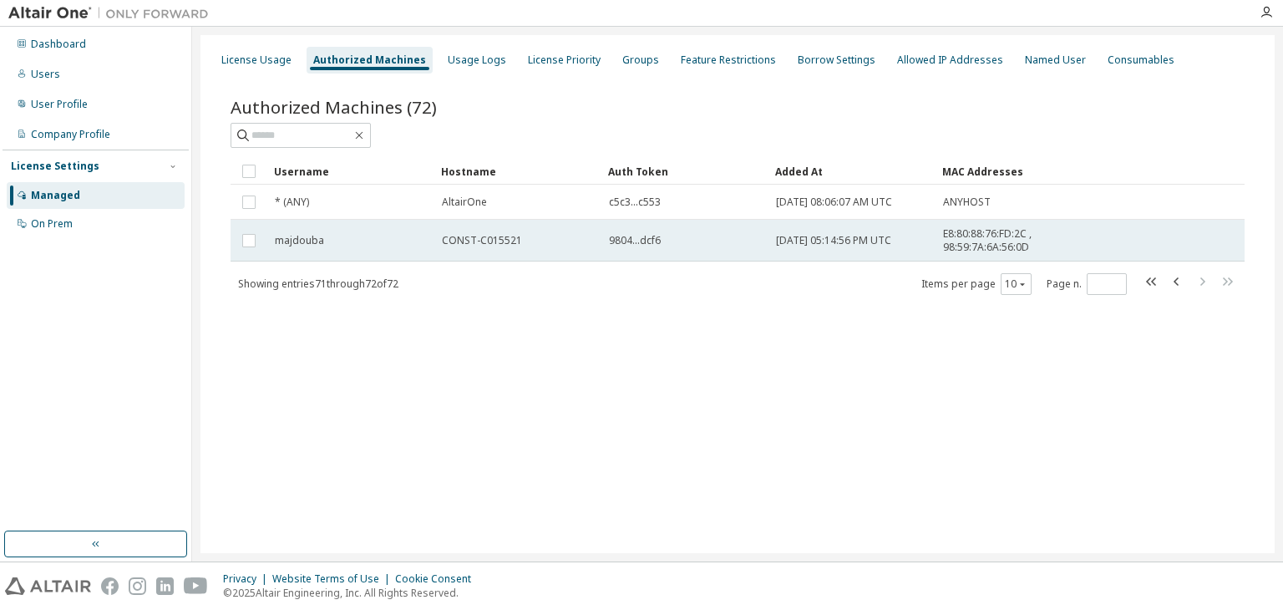
click at [616, 245] on span "9804...dcf6" at bounding box center [635, 240] width 52 height 13
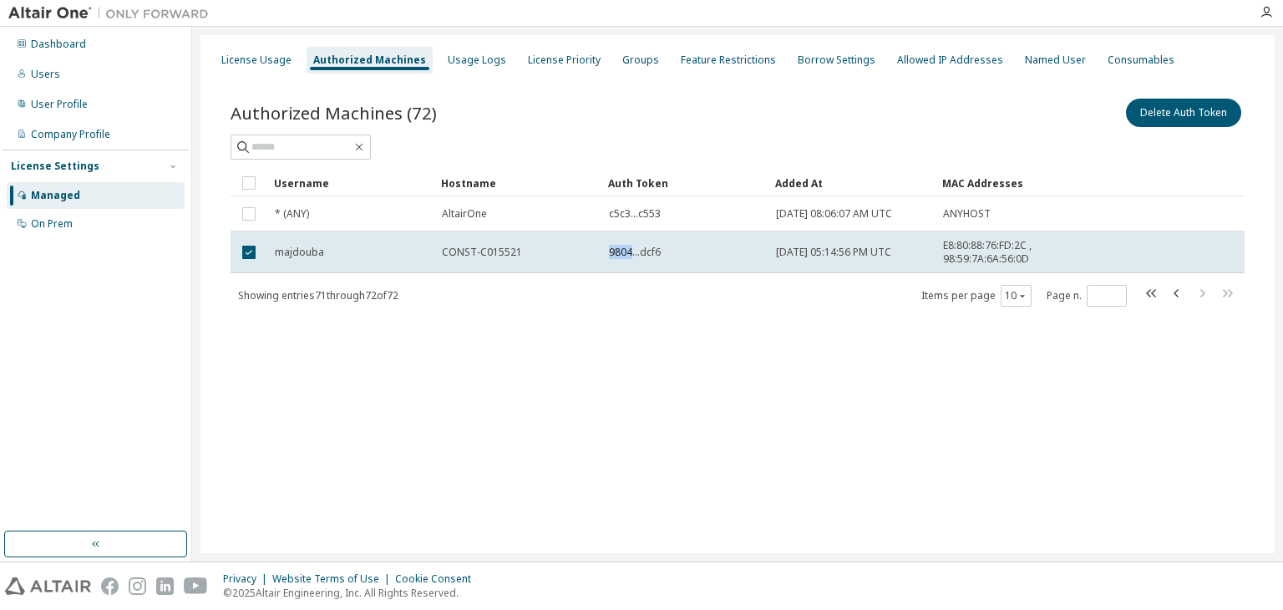
click at [616, 246] on span "9804...dcf6" at bounding box center [635, 252] width 52 height 13
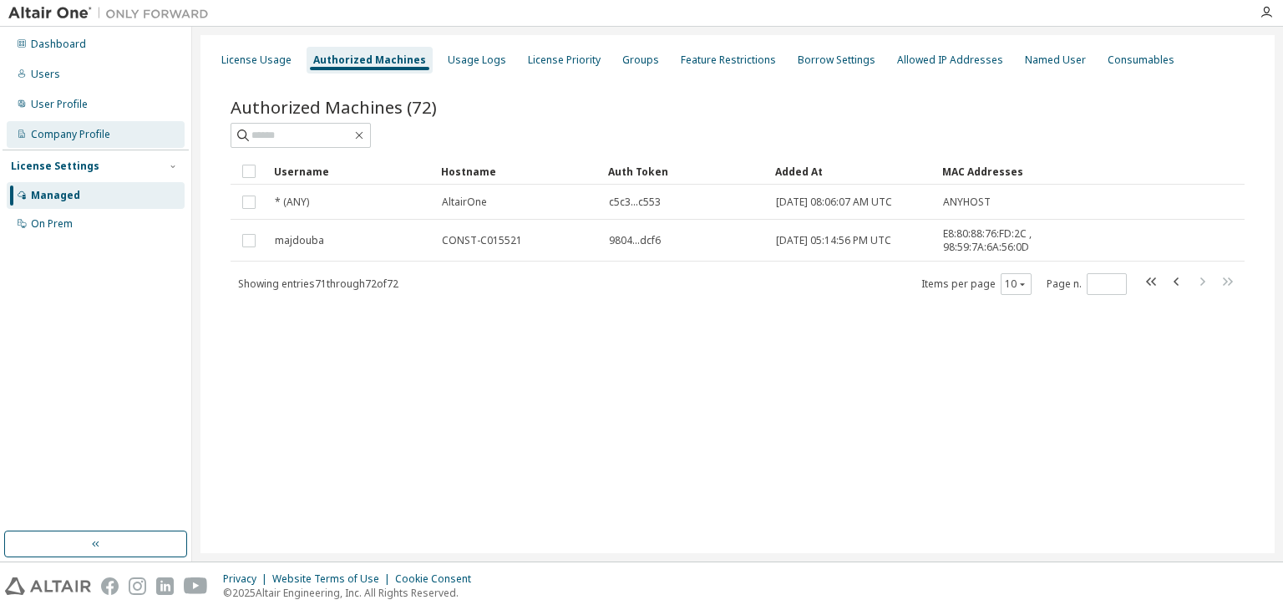
click at [112, 139] on div "Company Profile" at bounding box center [96, 134] width 178 height 27
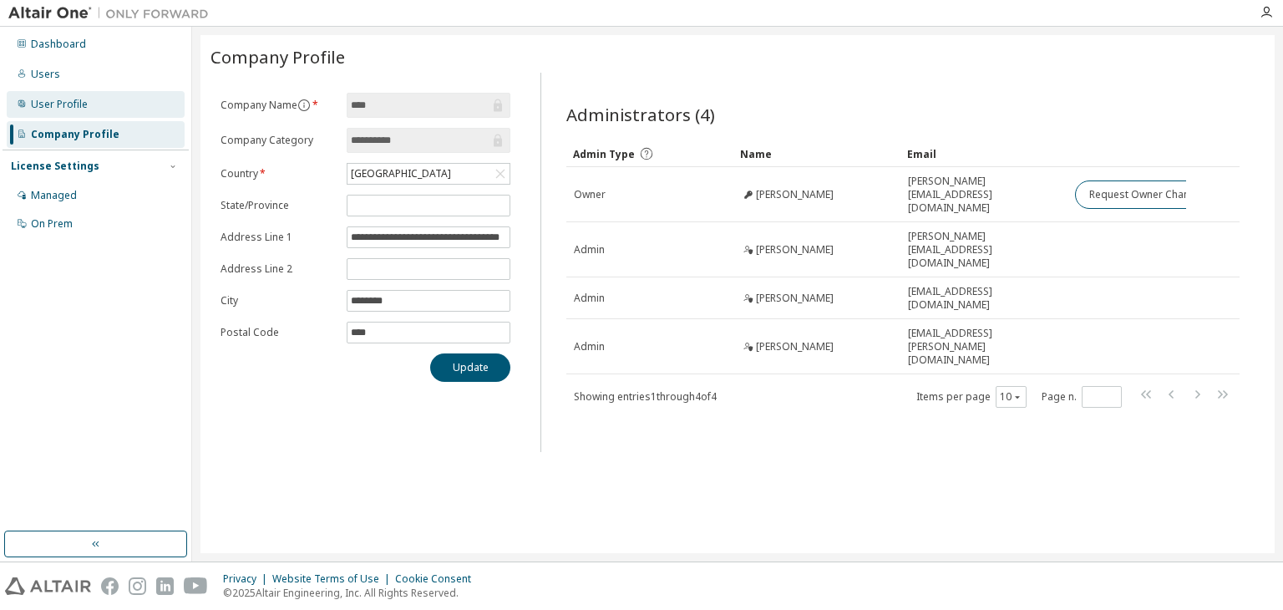
click at [97, 106] on div "User Profile" at bounding box center [96, 104] width 178 height 27
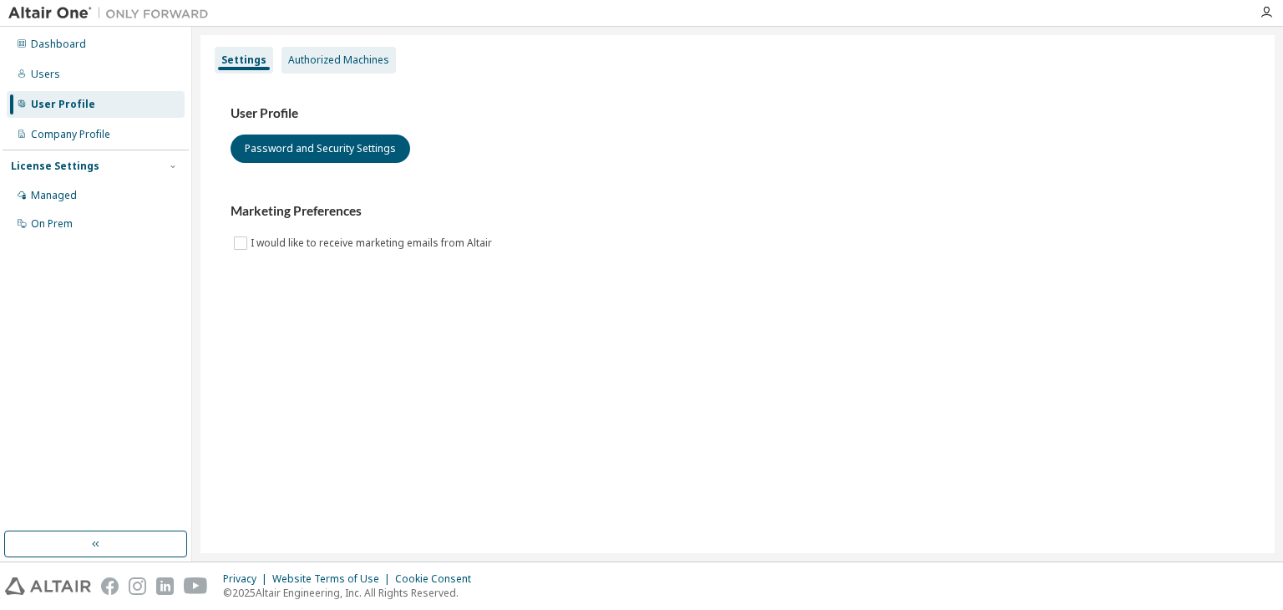
click at [291, 68] on div "Authorized Machines" at bounding box center [338, 60] width 114 height 27
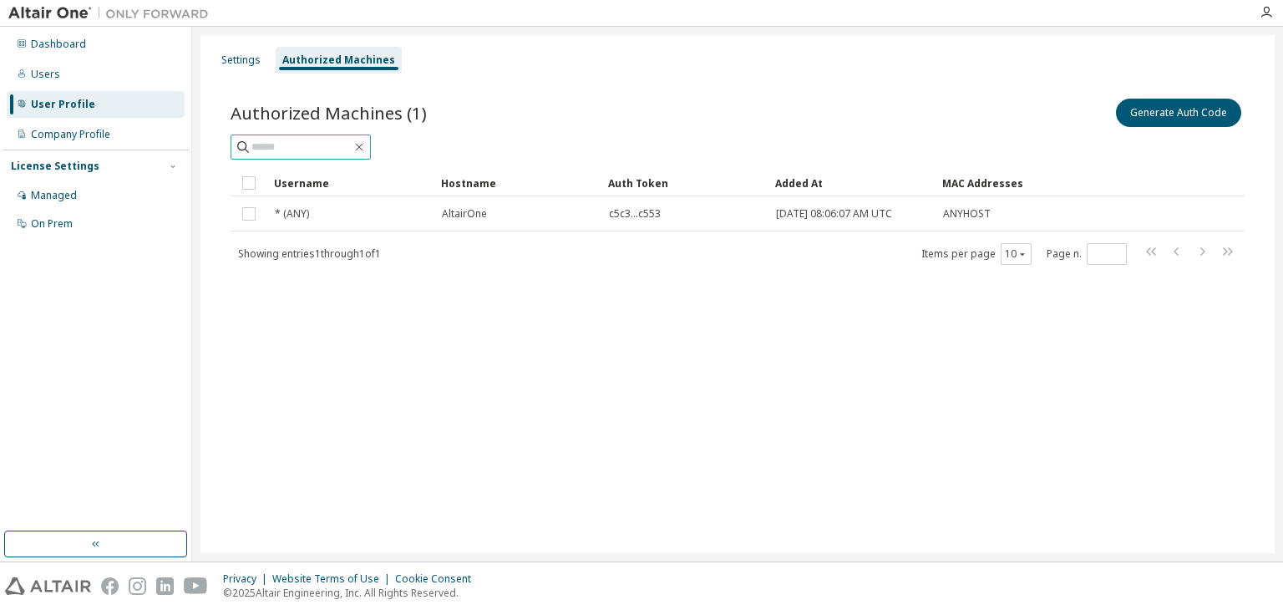
click at [314, 152] on input "text" at bounding box center [301, 147] width 100 height 17
type input "********"
